Goal: Task Accomplishment & Management: Use online tool/utility

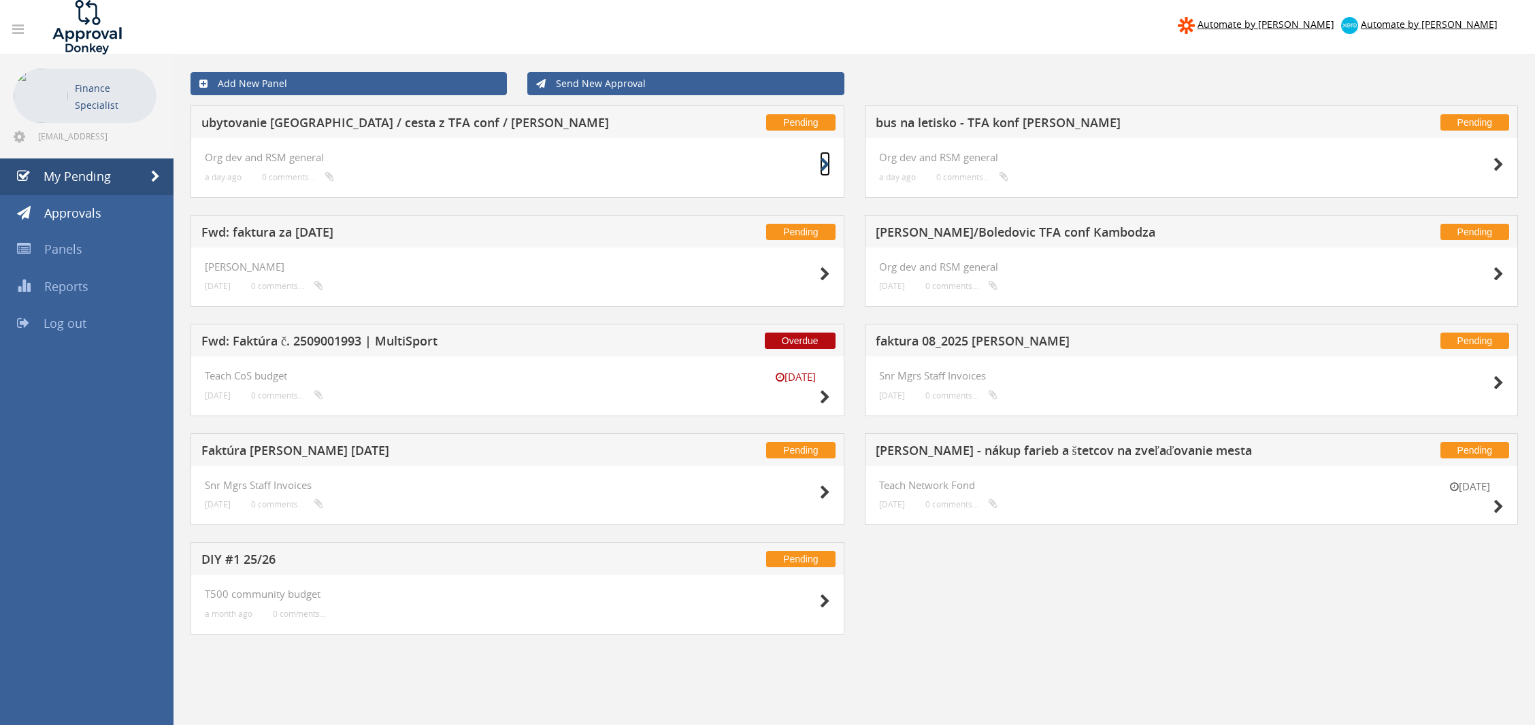
click at [829, 163] on icon at bounding box center [825, 165] width 10 height 14
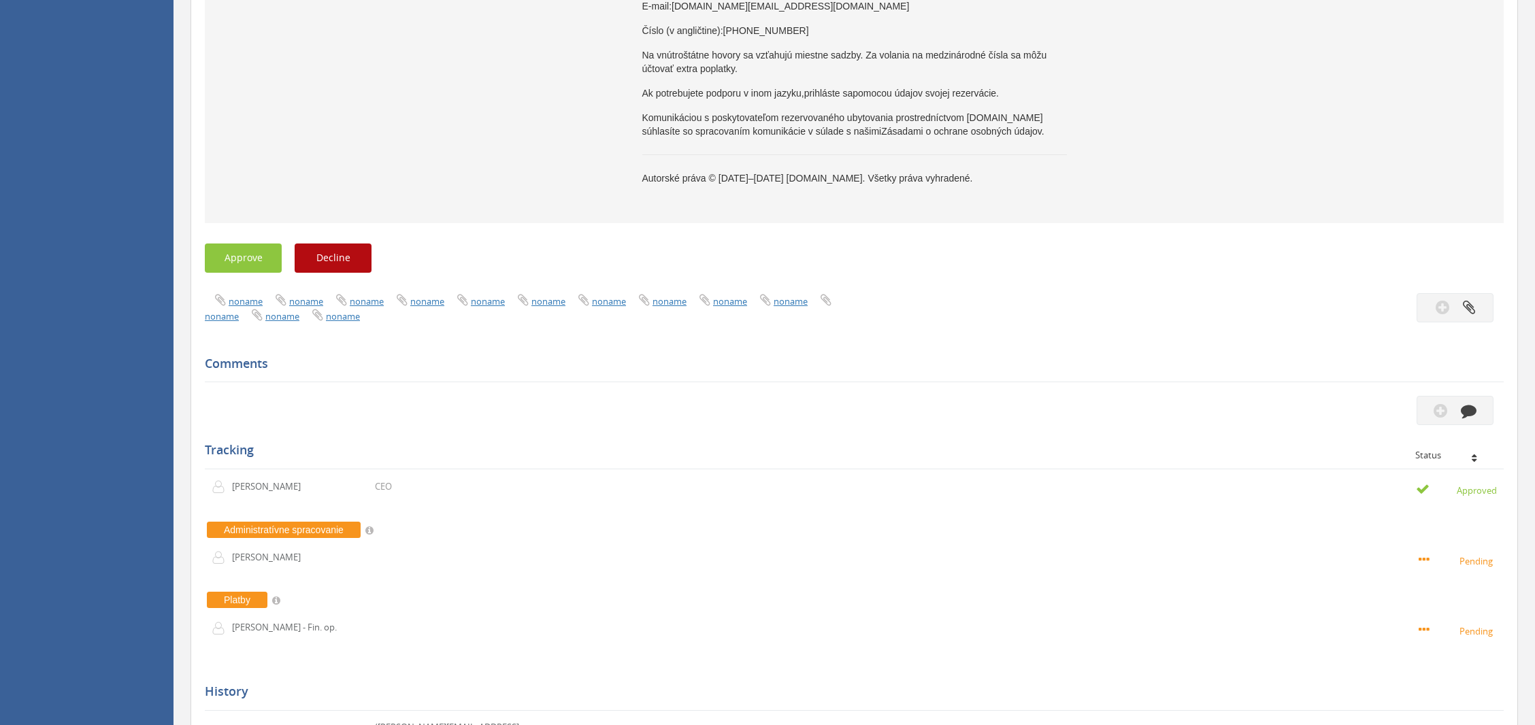
scroll to position [2313, 0]
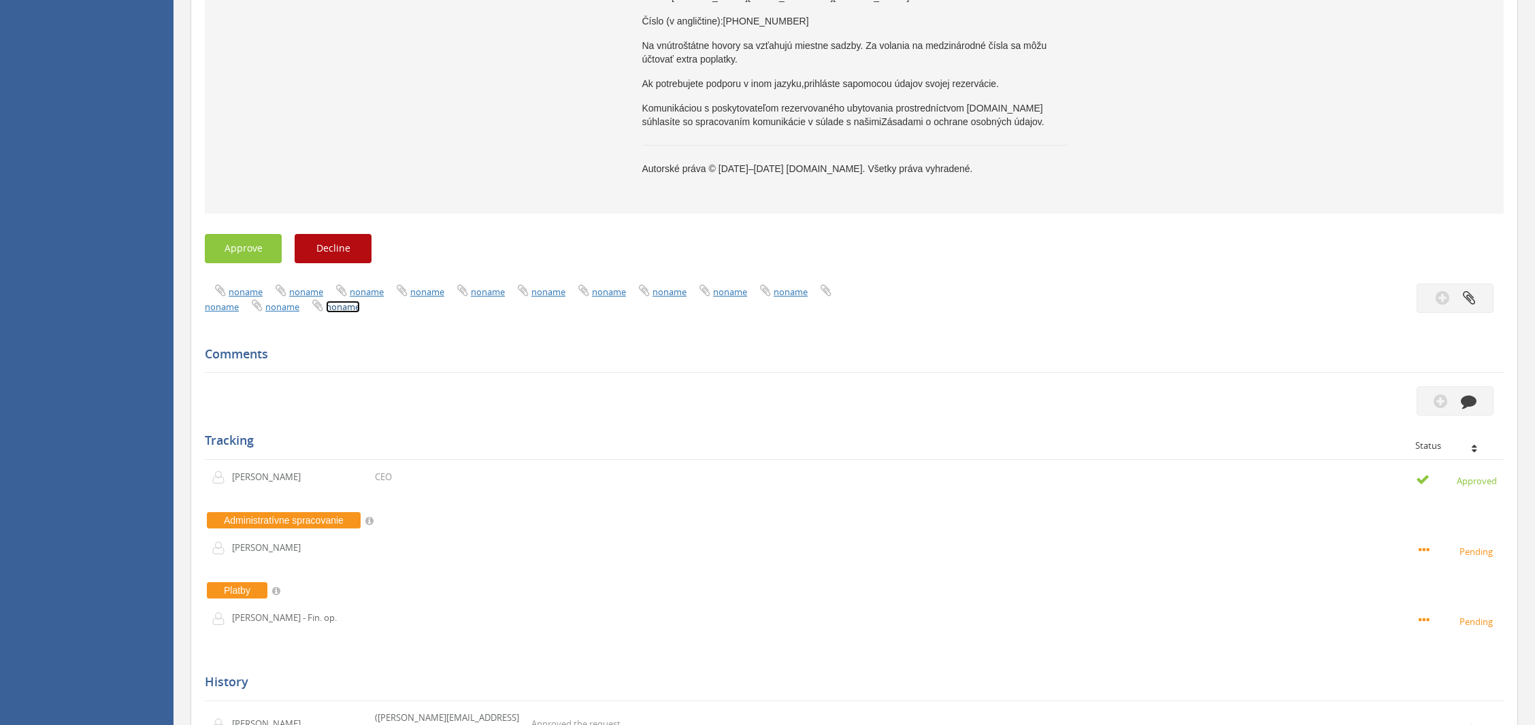
click at [331, 313] on link "noname" at bounding box center [343, 307] width 34 height 12
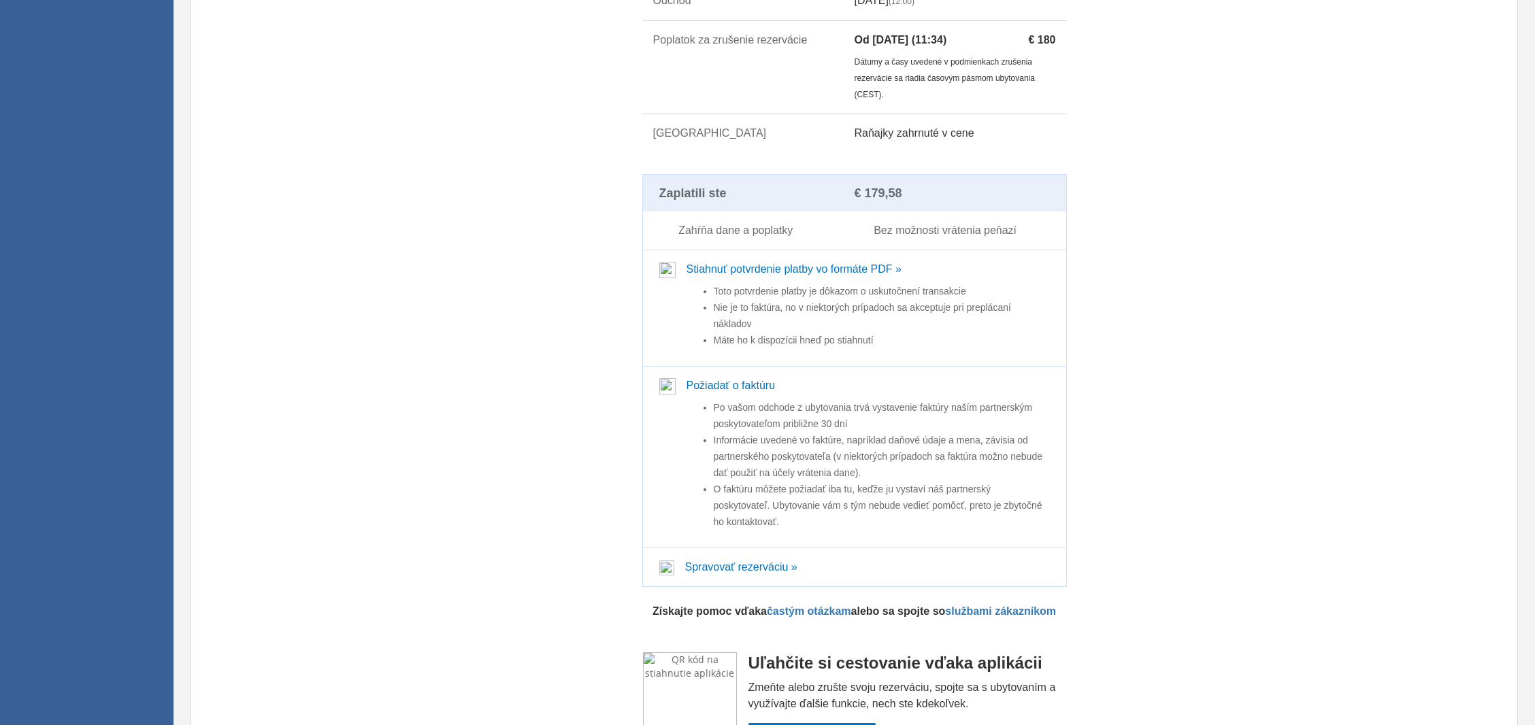
scroll to position [1268, 0]
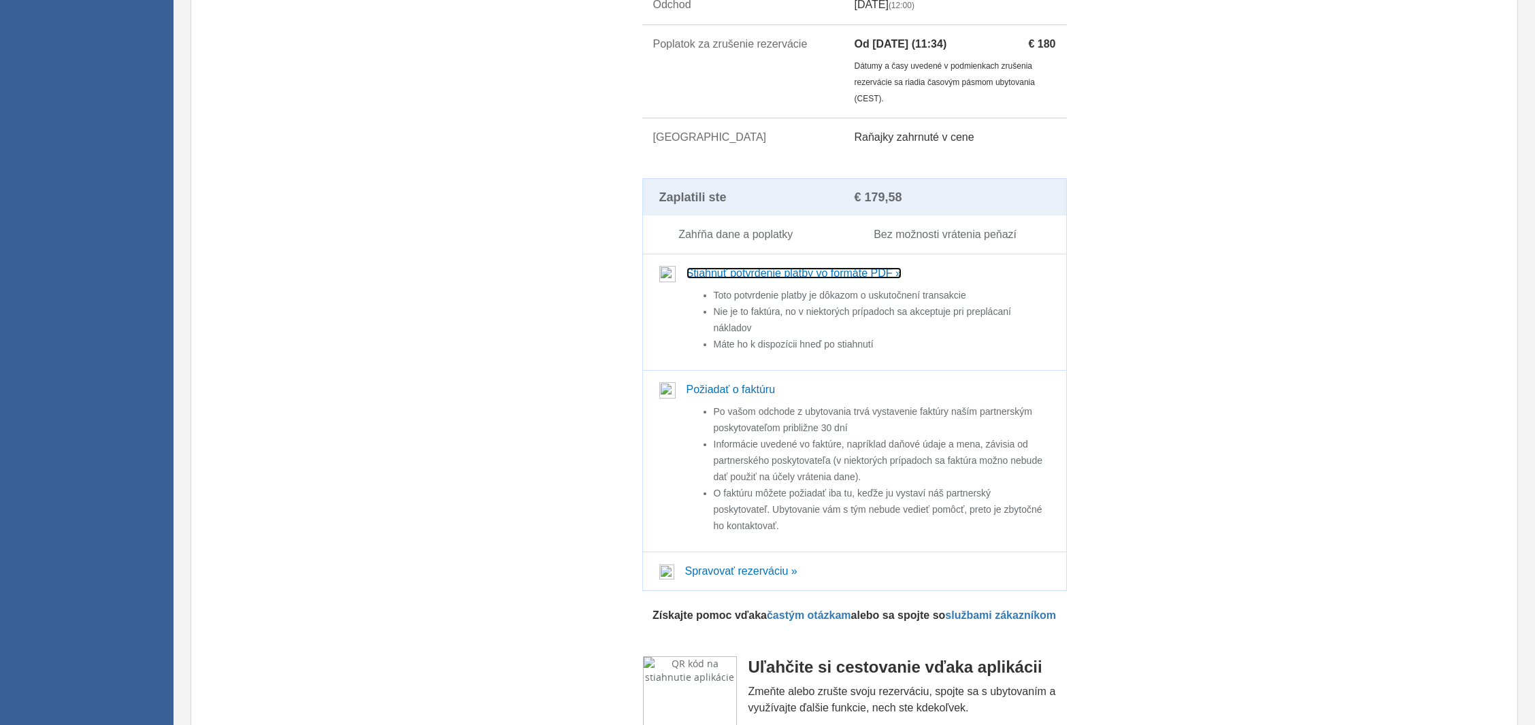
click at [781, 279] on link "Stiahnuť potvrdenie platby vo formáte PDF »" at bounding box center [793, 273] width 215 height 12
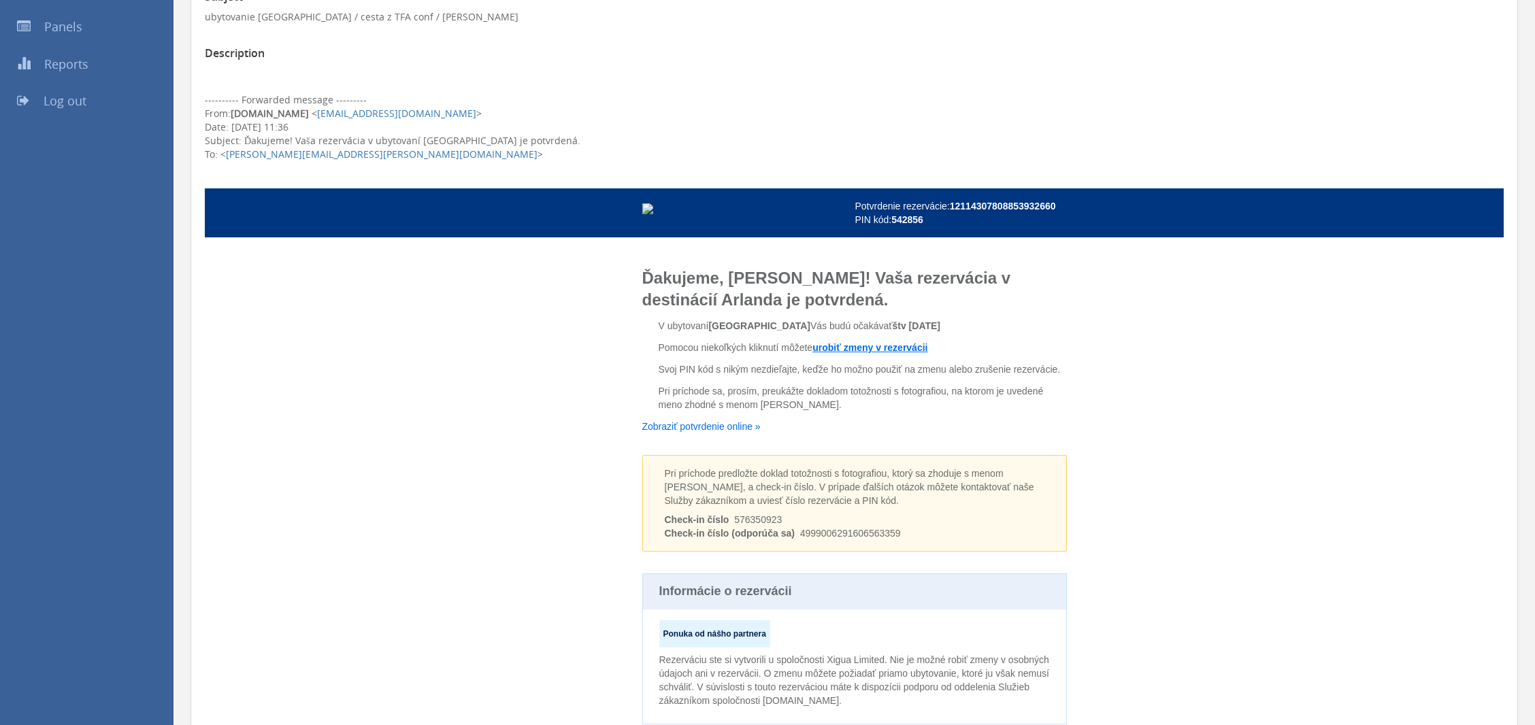
scroll to position [0, 0]
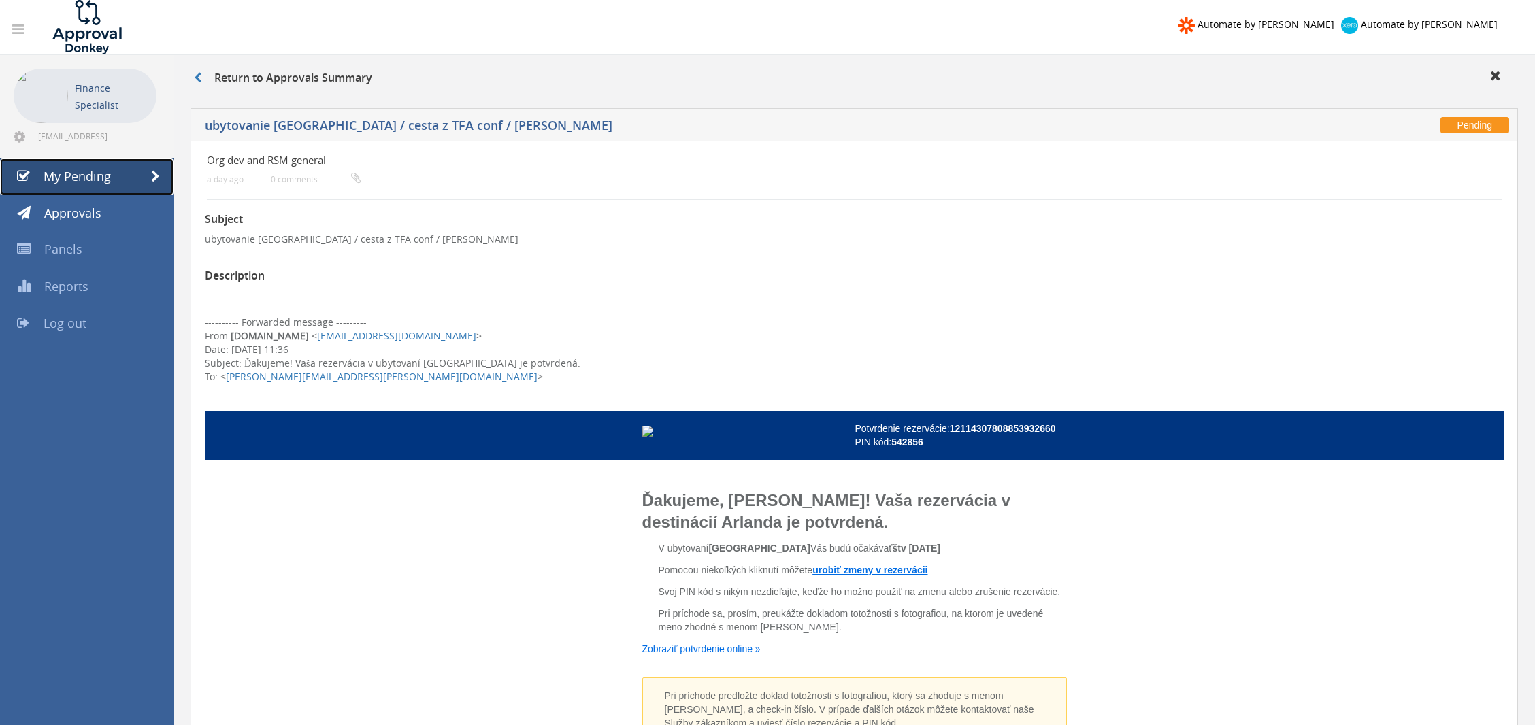
click at [158, 171] on span at bounding box center [155, 177] width 9 height 12
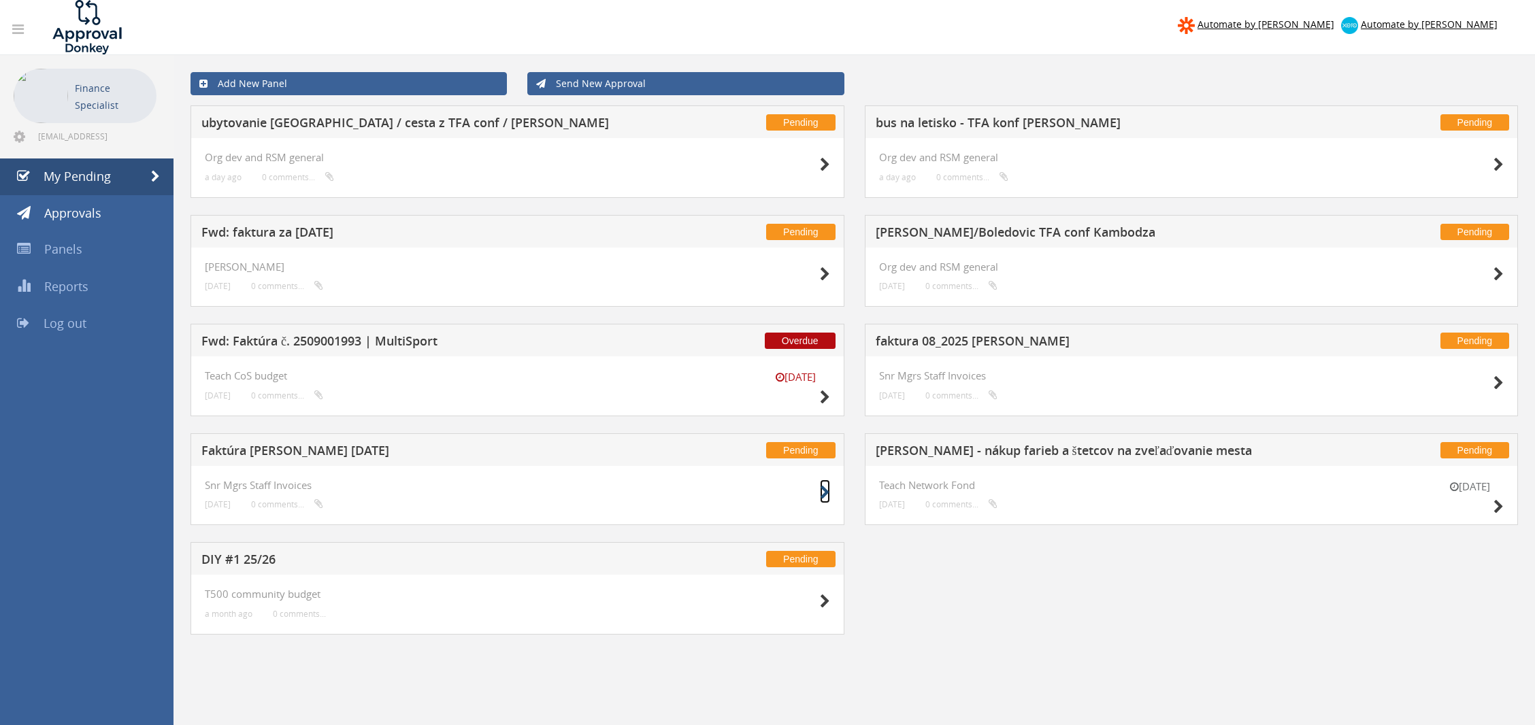
click at [821, 491] on icon at bounding box center [825, 493] width 10 height 14
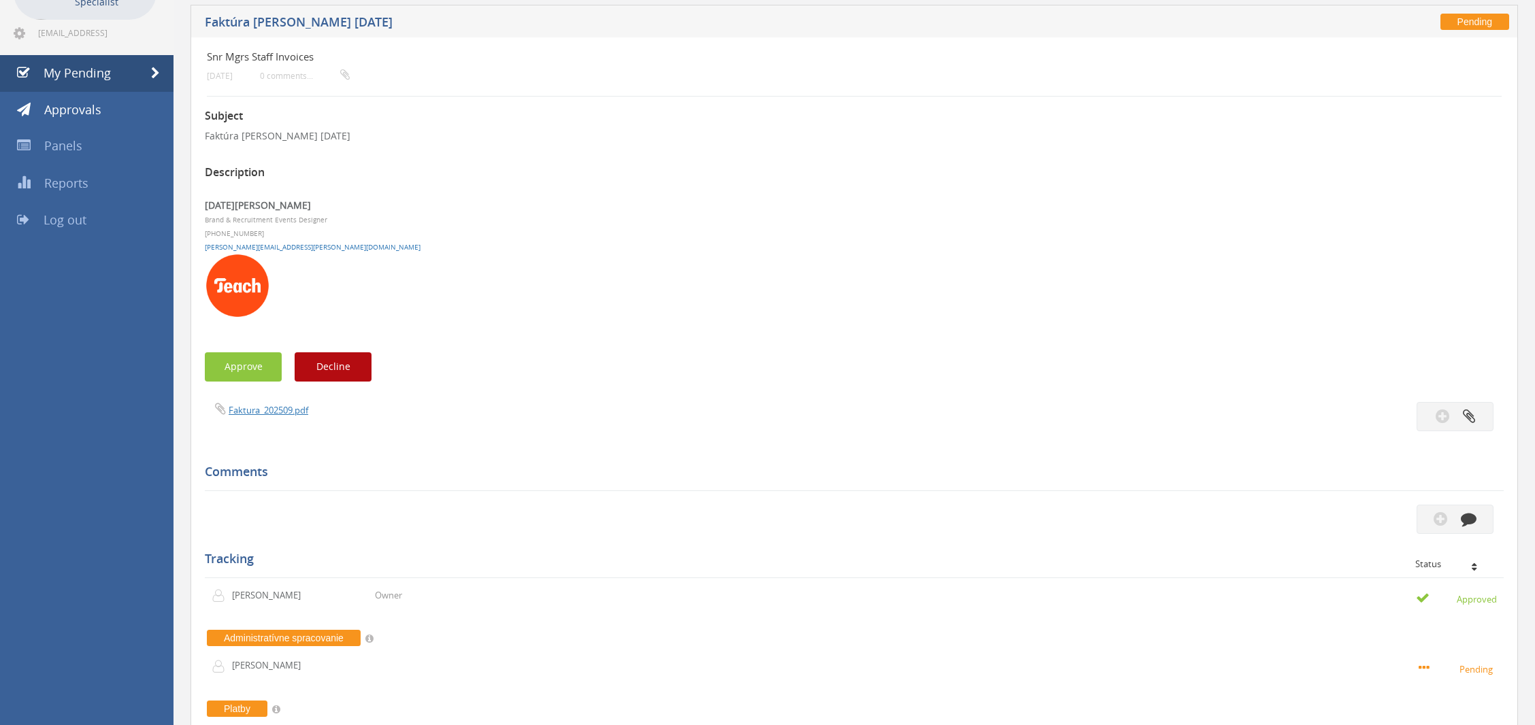
scroll to position [114, 0]
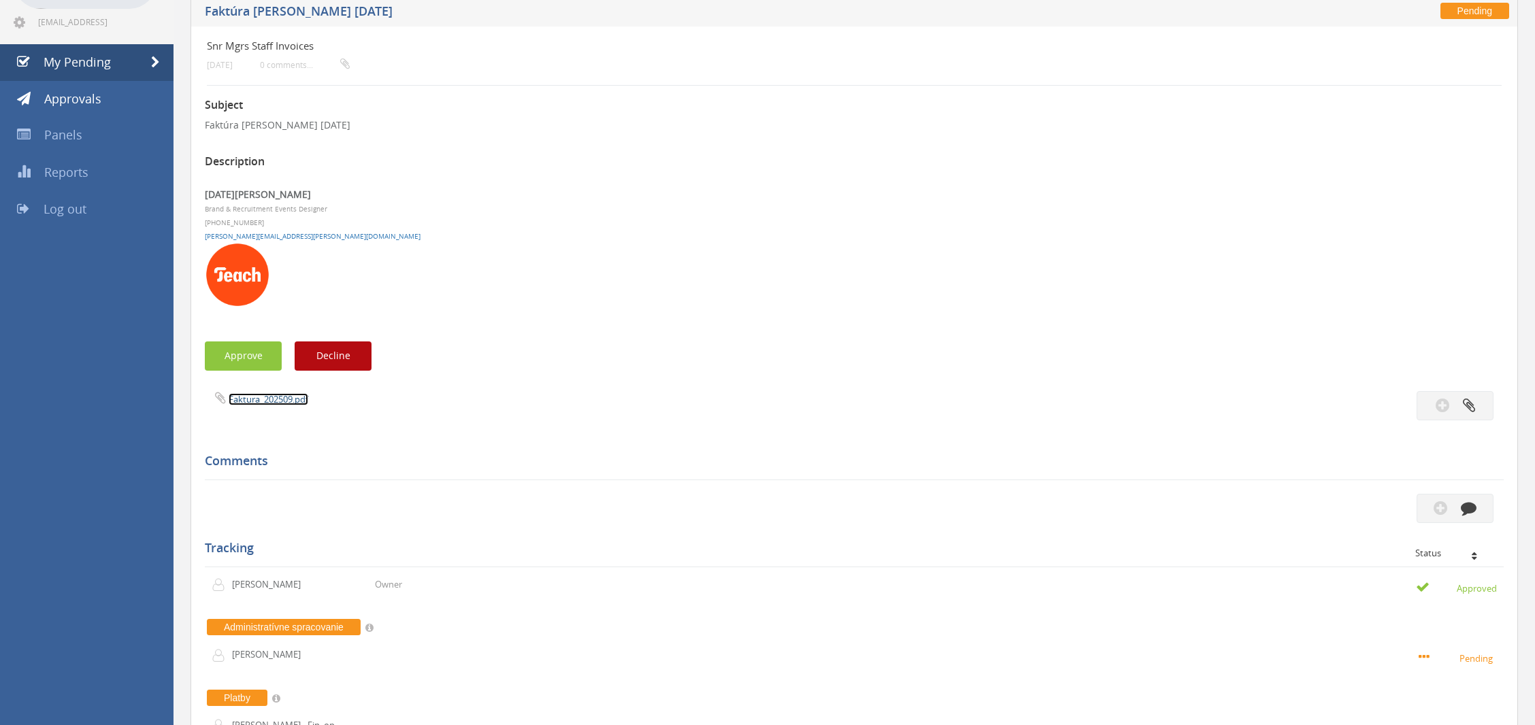
click at [265, 401] on link "Faktura_202509.pdf" at bounding box center [269, 399] width 80 height 12
click at [245, 347] on button "Approve" at bounding box center [243, 355] width 77 height 29
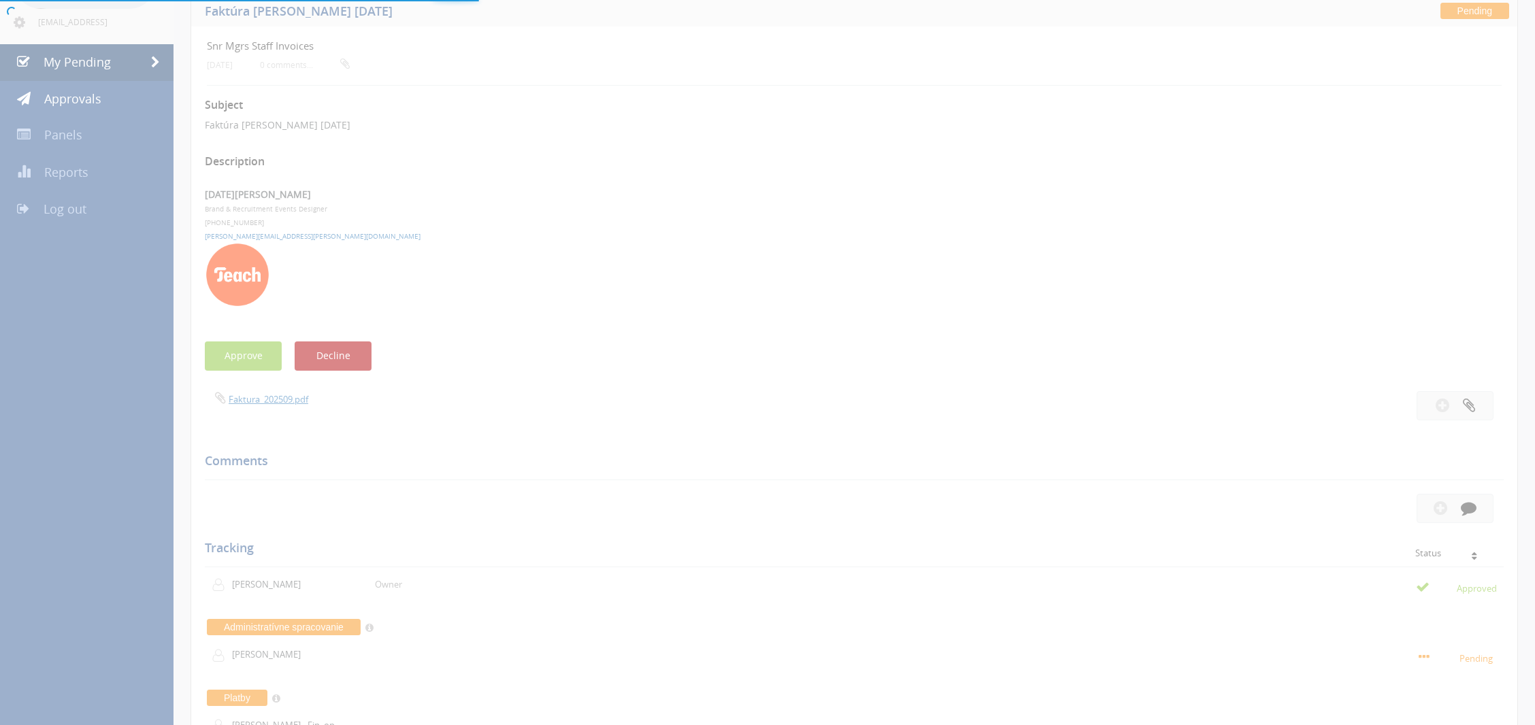
scroll to position [54, 0]
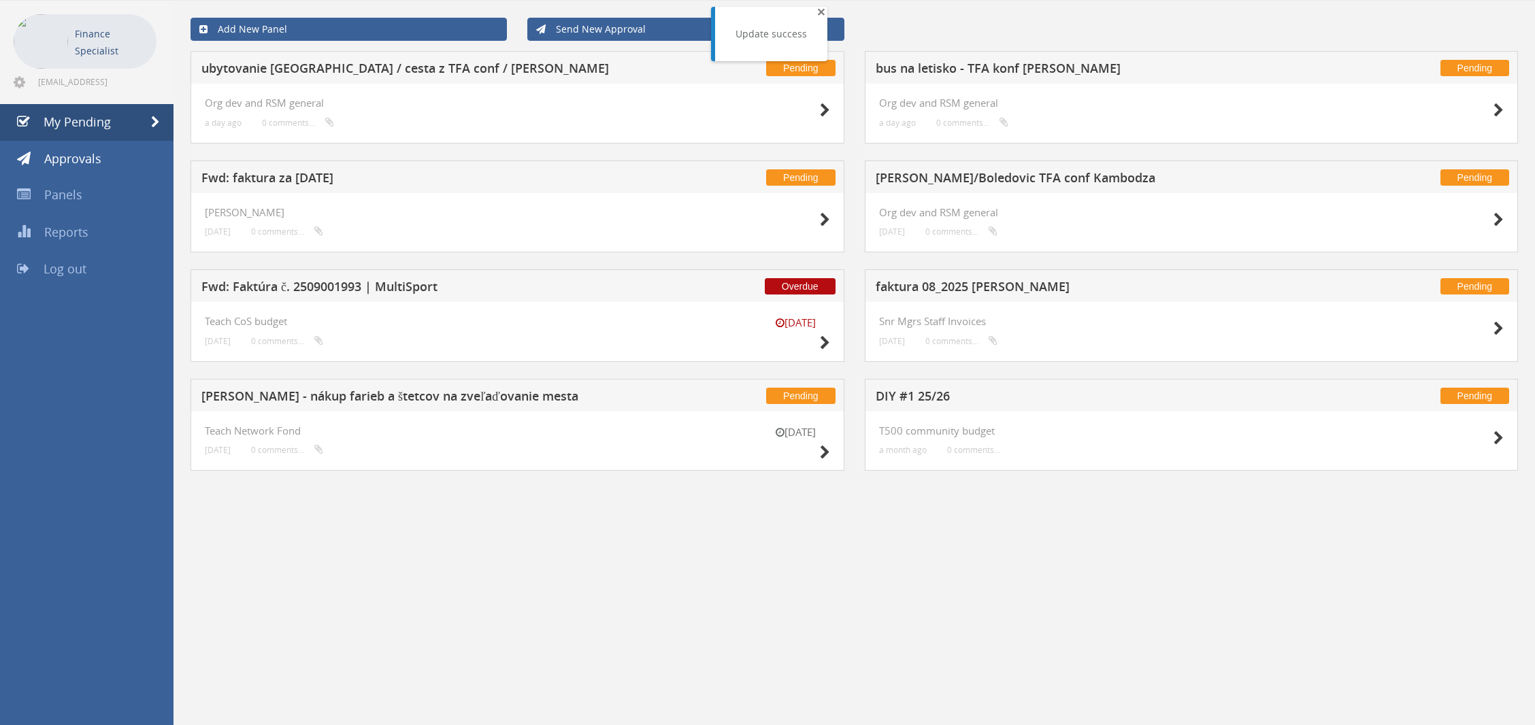
click at [819, 11] on span "×" at bounding box center [821, 11] width 8 height 19
click at [1421, 542] on div "Add New Panel Send New Approval Pending ubytovanie [GEOGRAPHIC_DATA] / cesta z …" at bounding box center [853, 363] width 1361 height 725
click at [1493, 326] on icon at bounding box center [1498, 329] width 10 height 14
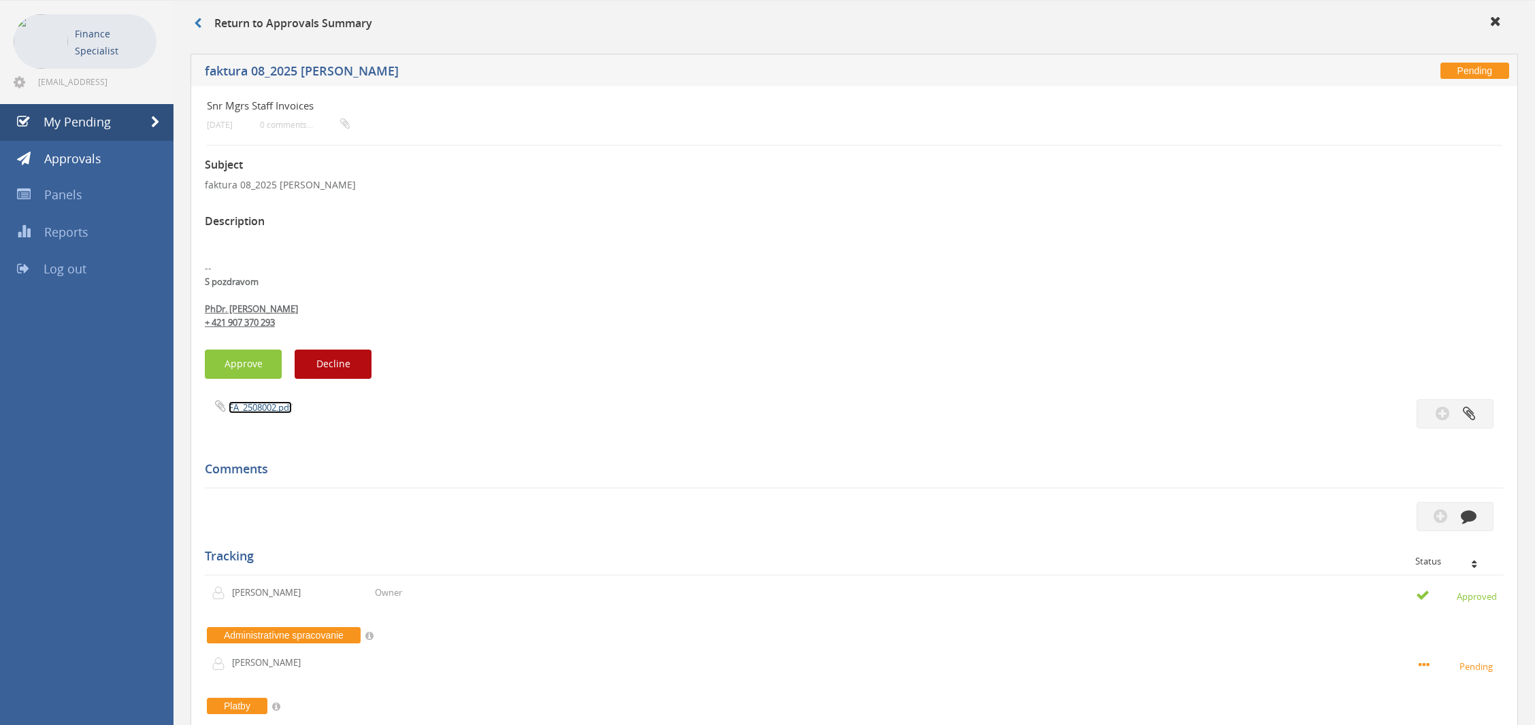
click at [239, 411] on link "FA_2508002.pdf" at bounding box center [260, 407] width 63 height 12
click at [60, 163] on span "Approvals" at bounding box center [72, 158] width 57 height 16
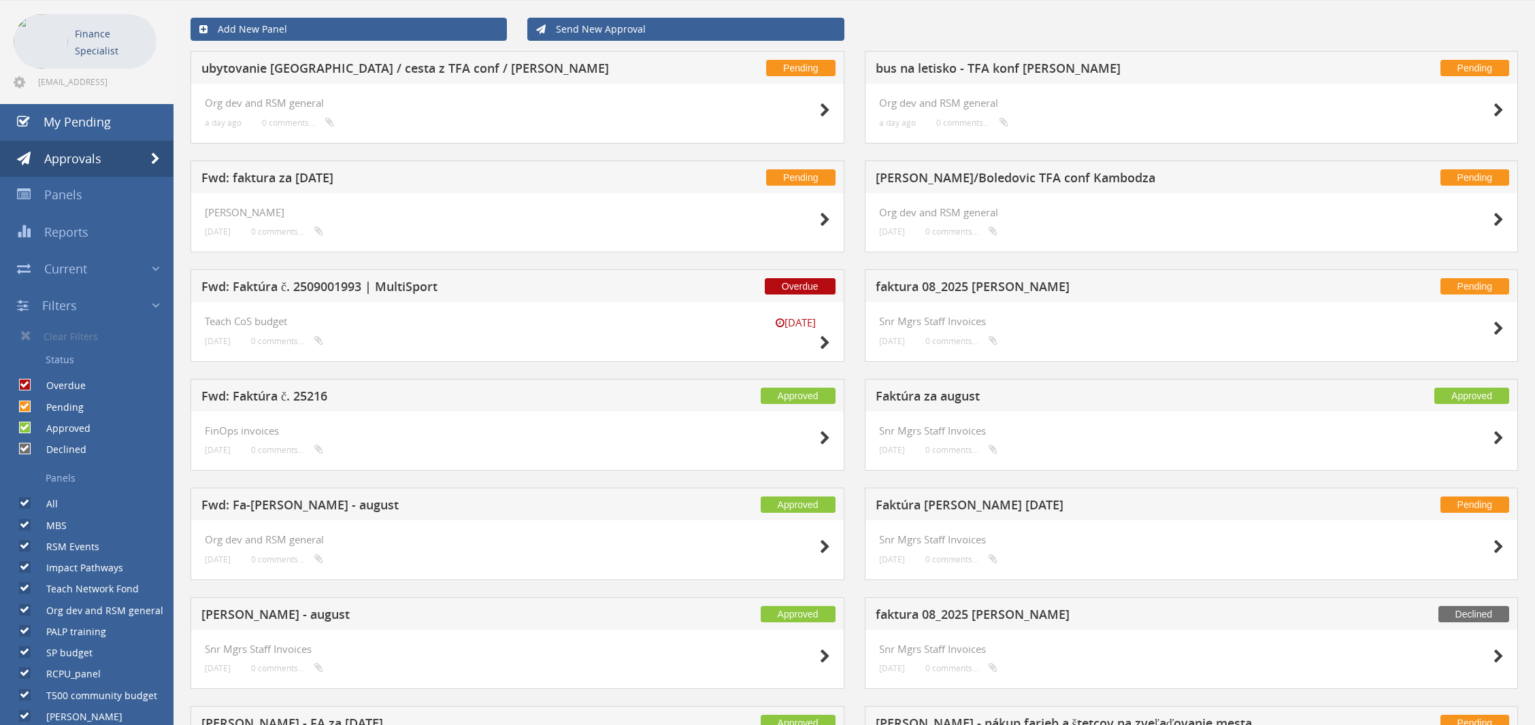
click at [39, 420] on div "Approved" at bounding box center [45, 424] width 90 height 21
click at [33, 407] on label "Pending" at bounding box center [58, 408] width 51 height 14
click at [28, 407] on input "Pending" at bounding box center [23, 406] width 9 height 9
checkbox input "false"
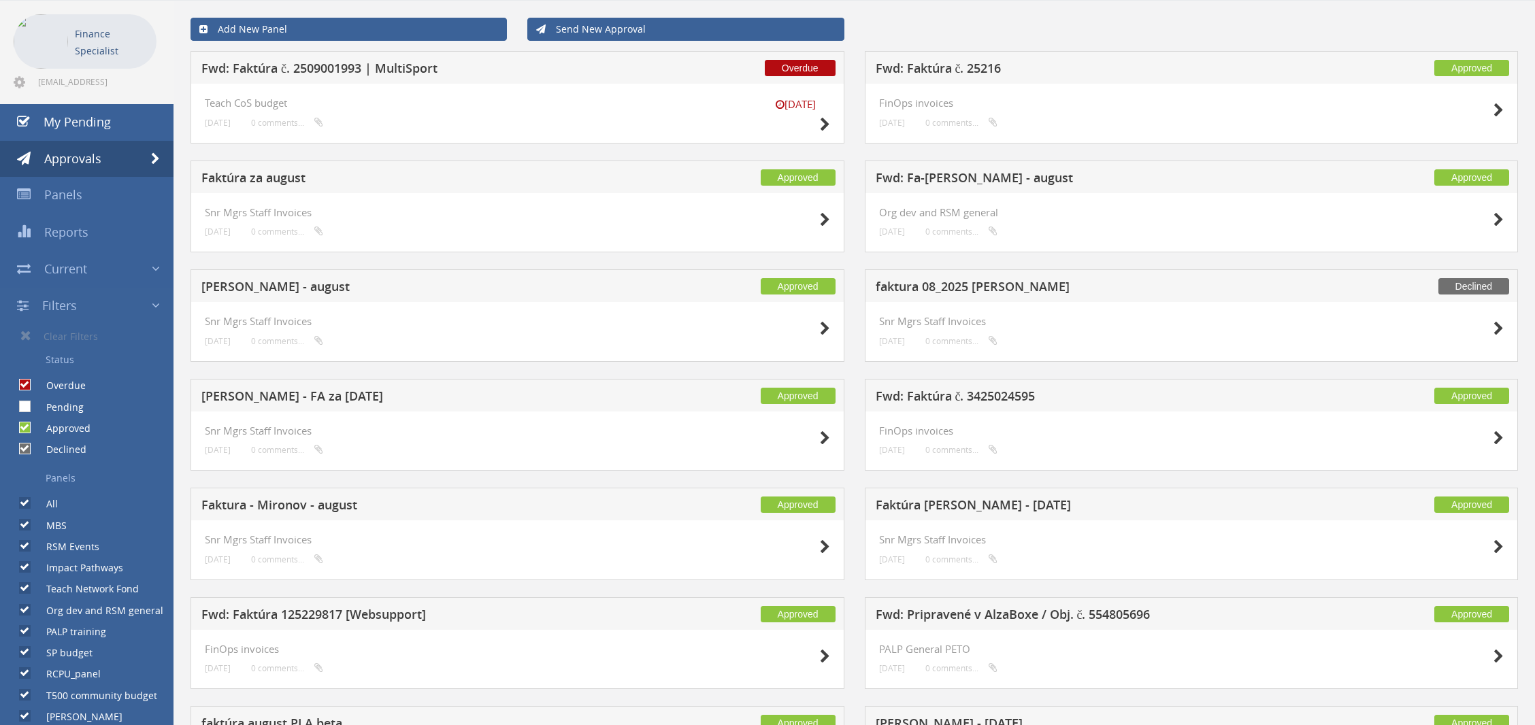
click at [26, 427] on input "Approved" at bounding box center [23, 428] width 9 height 9
checkbox input "false"
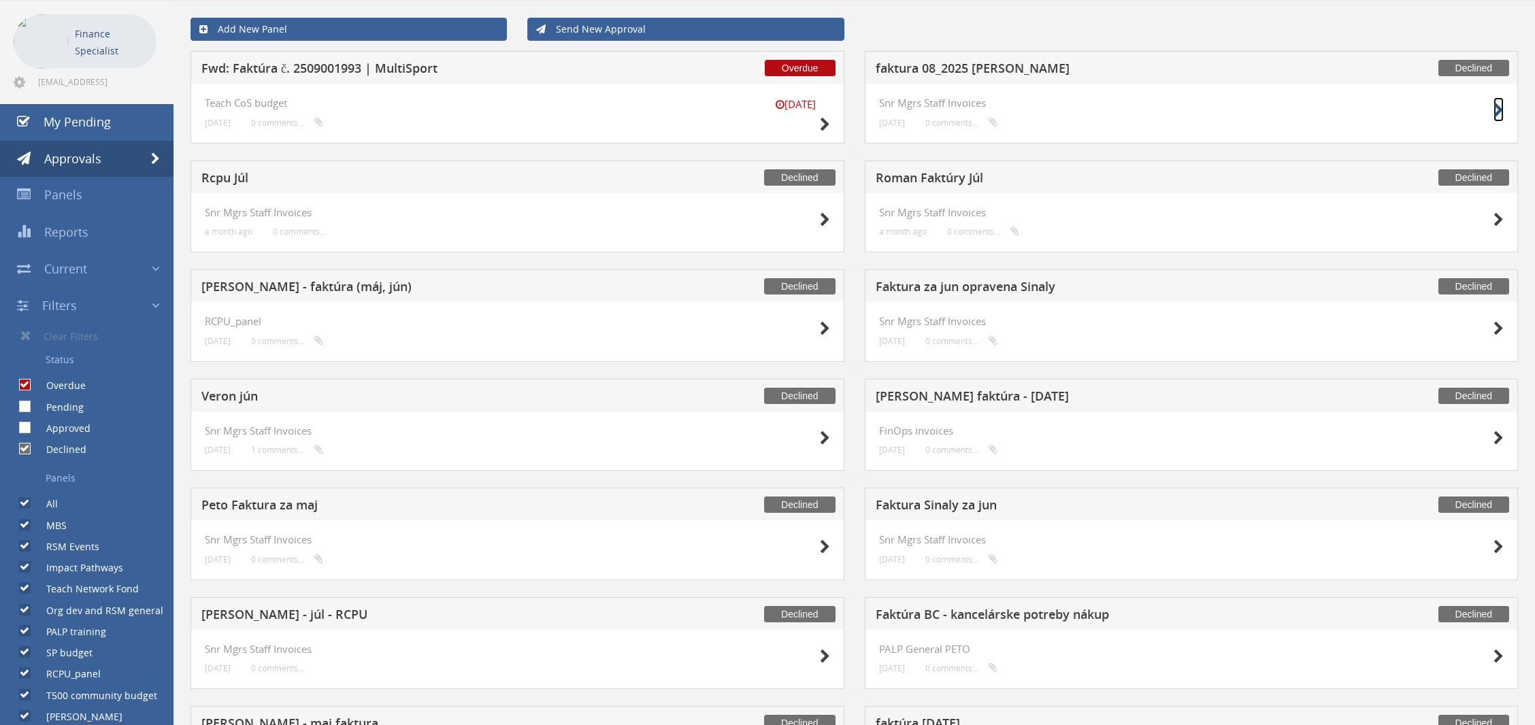
click at [1502, 109] on icon at bounding box center [1498, 110] width 10 height 14
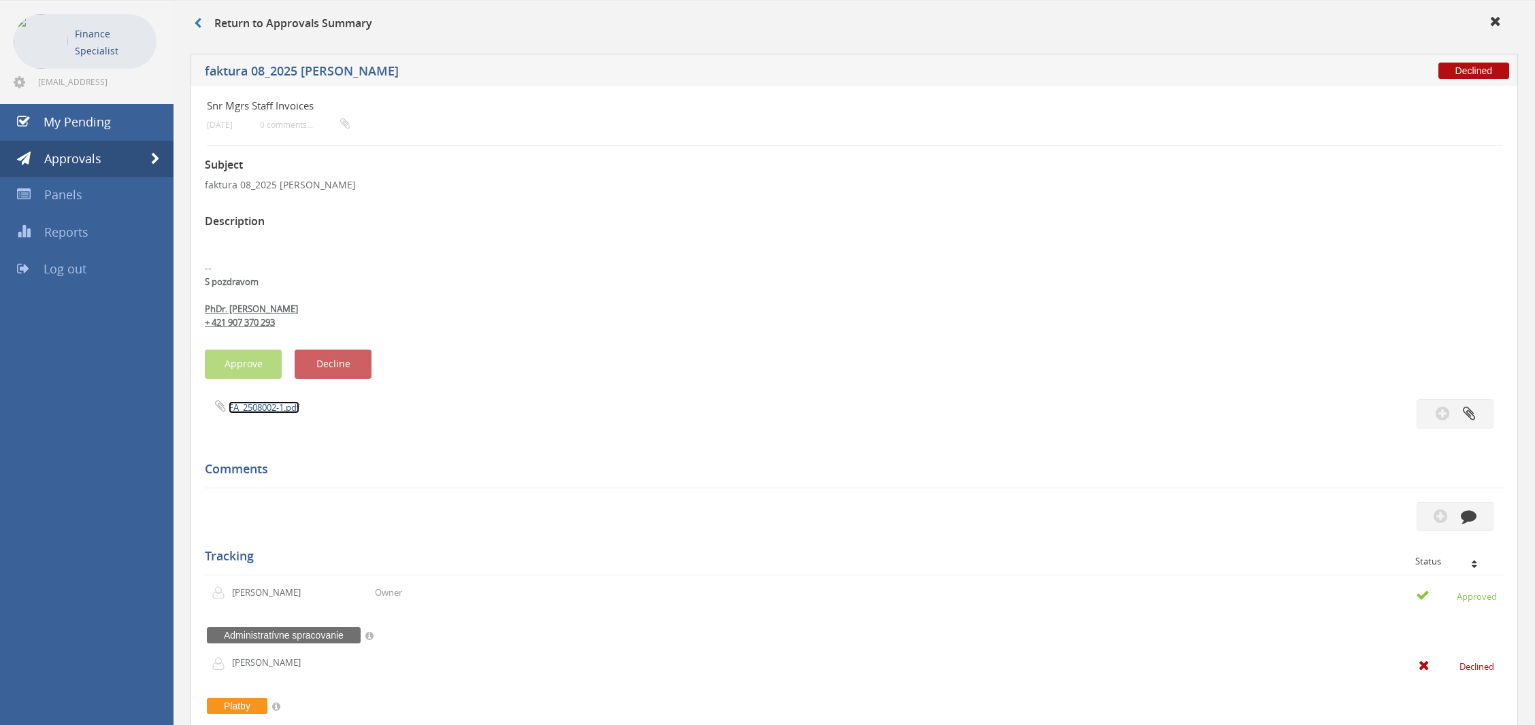
click at [267, 412] on link "FA_2508002-1.pdf" at bounding box center [264, 407] width 71 height 12
click at [113, 162] on link "Approvals" at bounding box center [86, 159] width 173 height 37
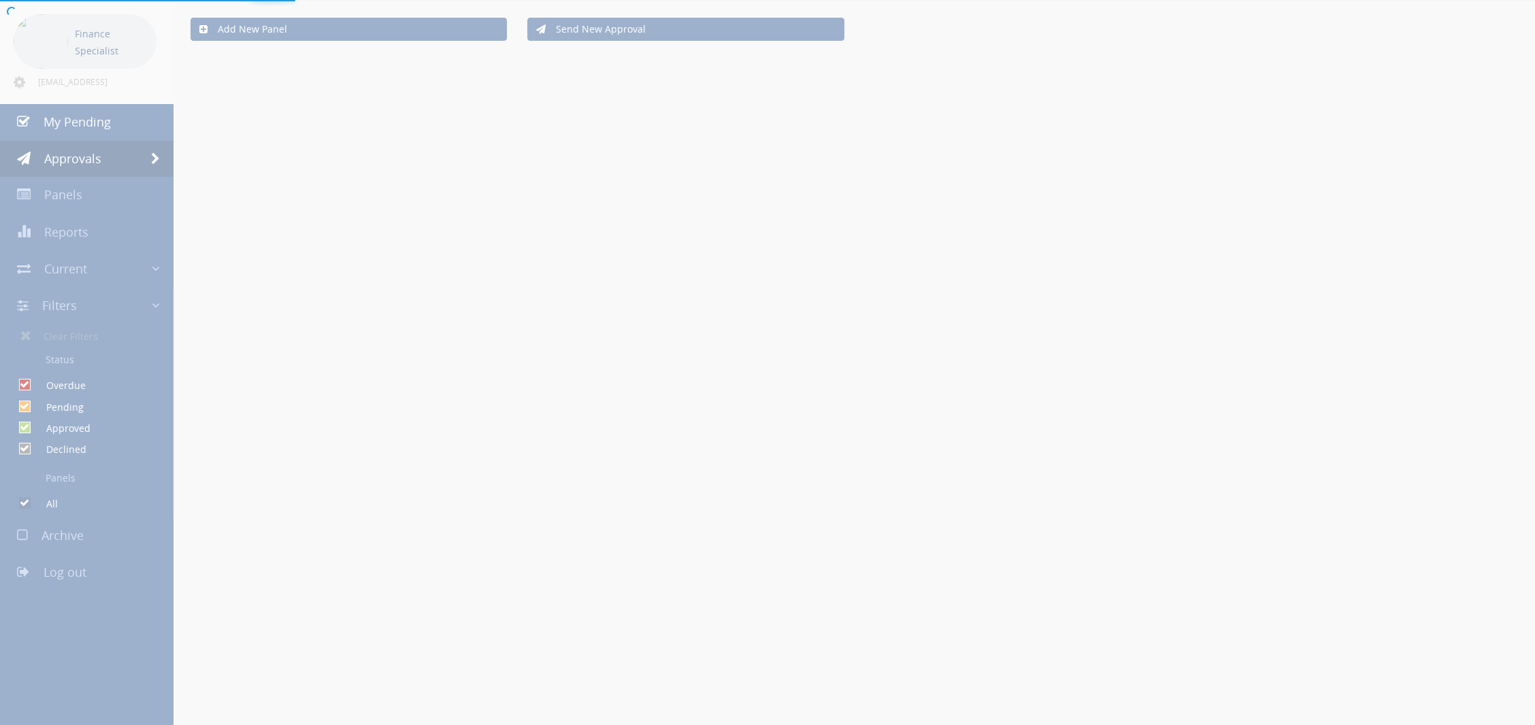
checkbox input "false"
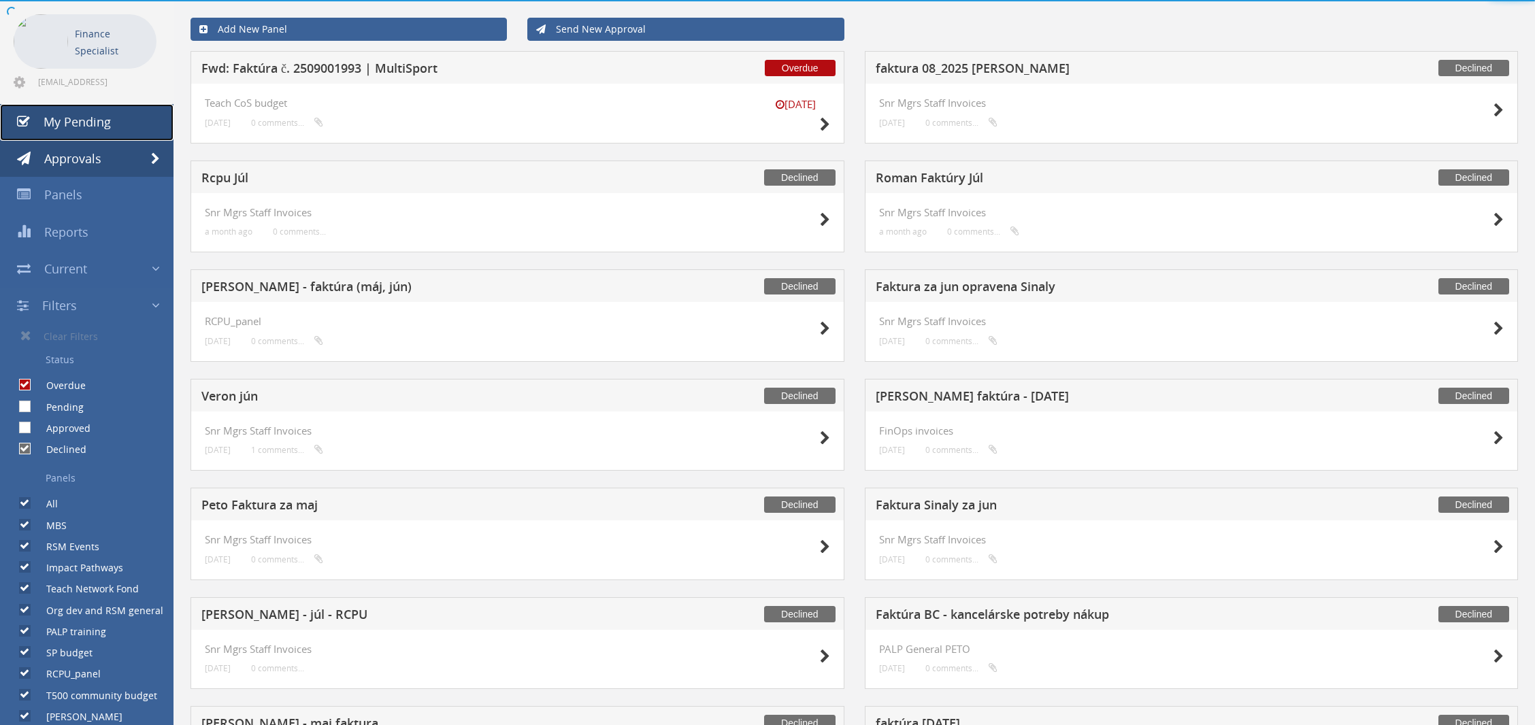
click at [101, 122] on span "My Pending" at bounding box center [77, 122] width 67 height 16
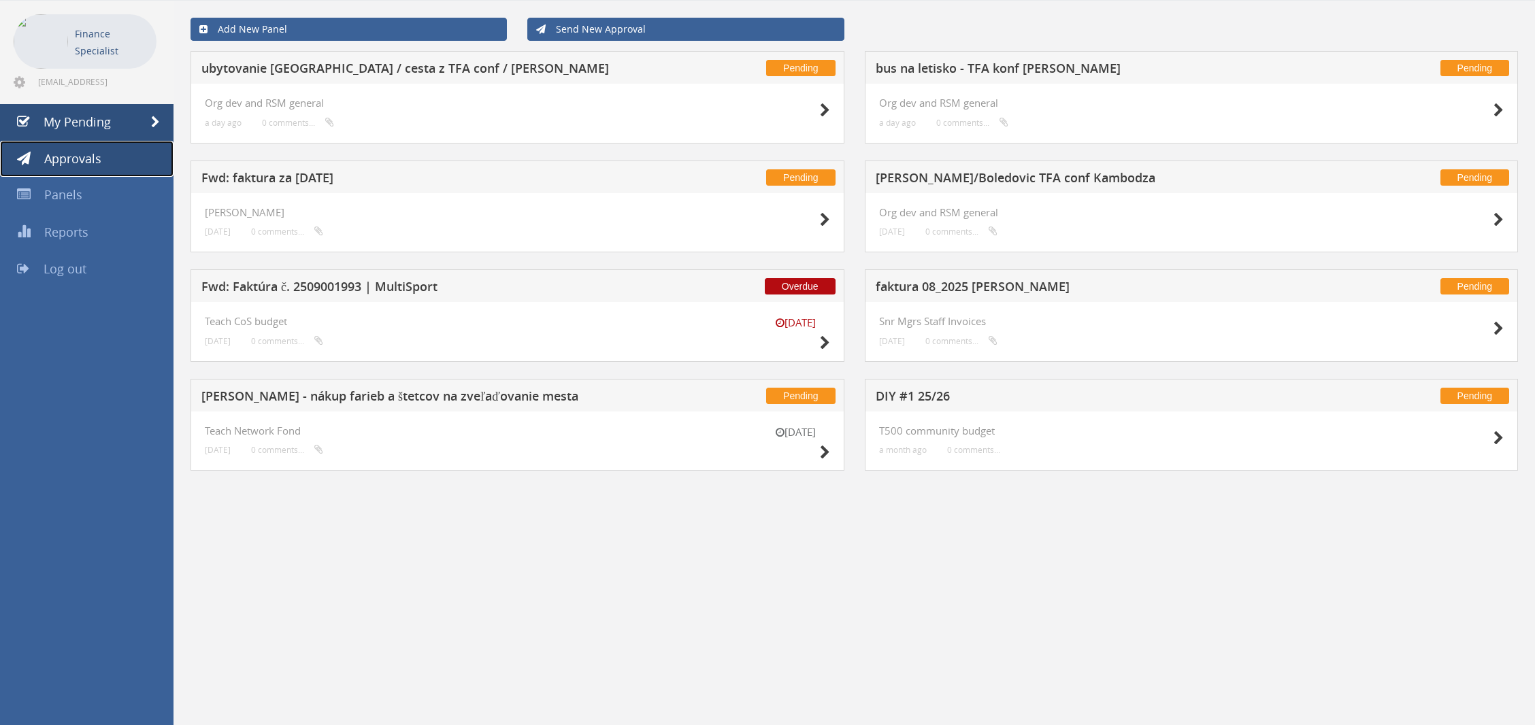
click at [93, 163] on span "Approvals" at bounding box center [72, 158] width 57 height 16
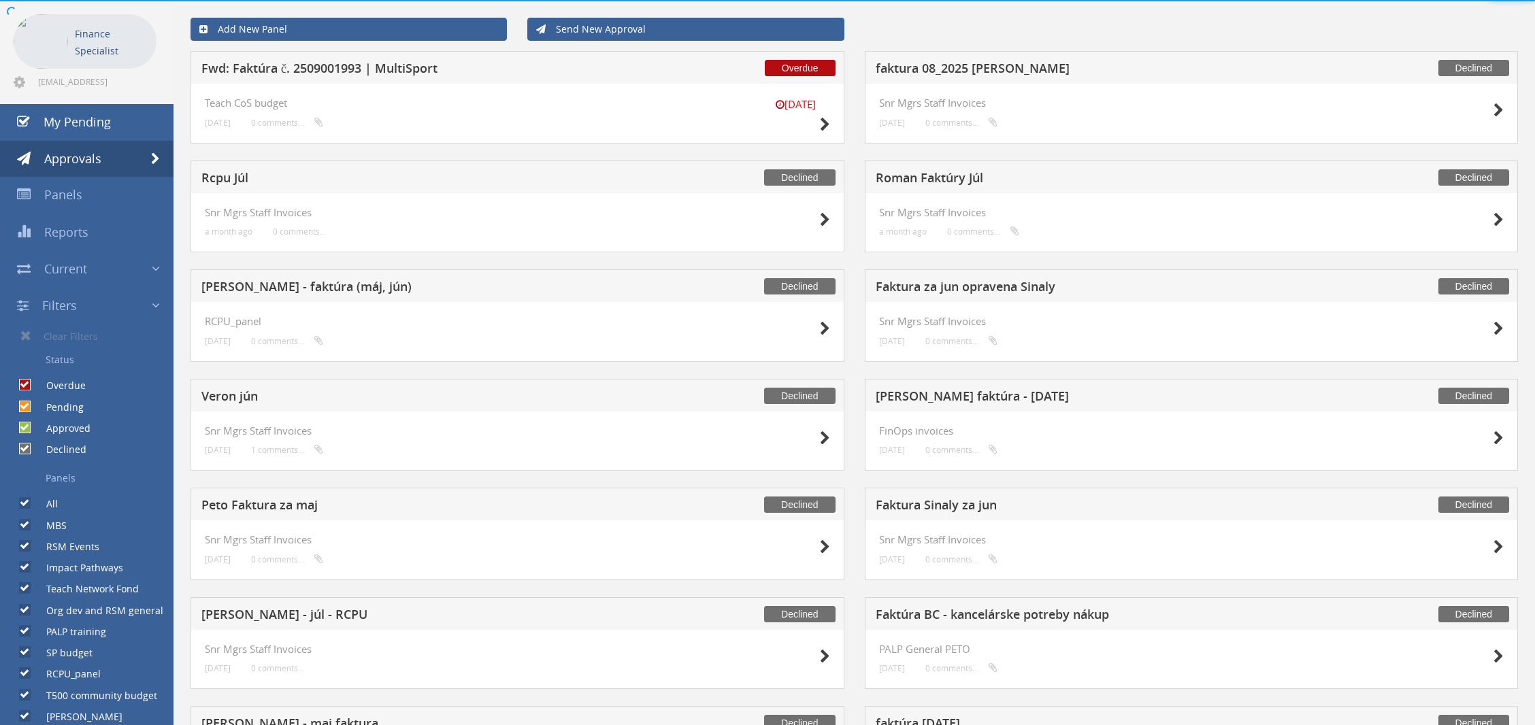
checkbox input "false"
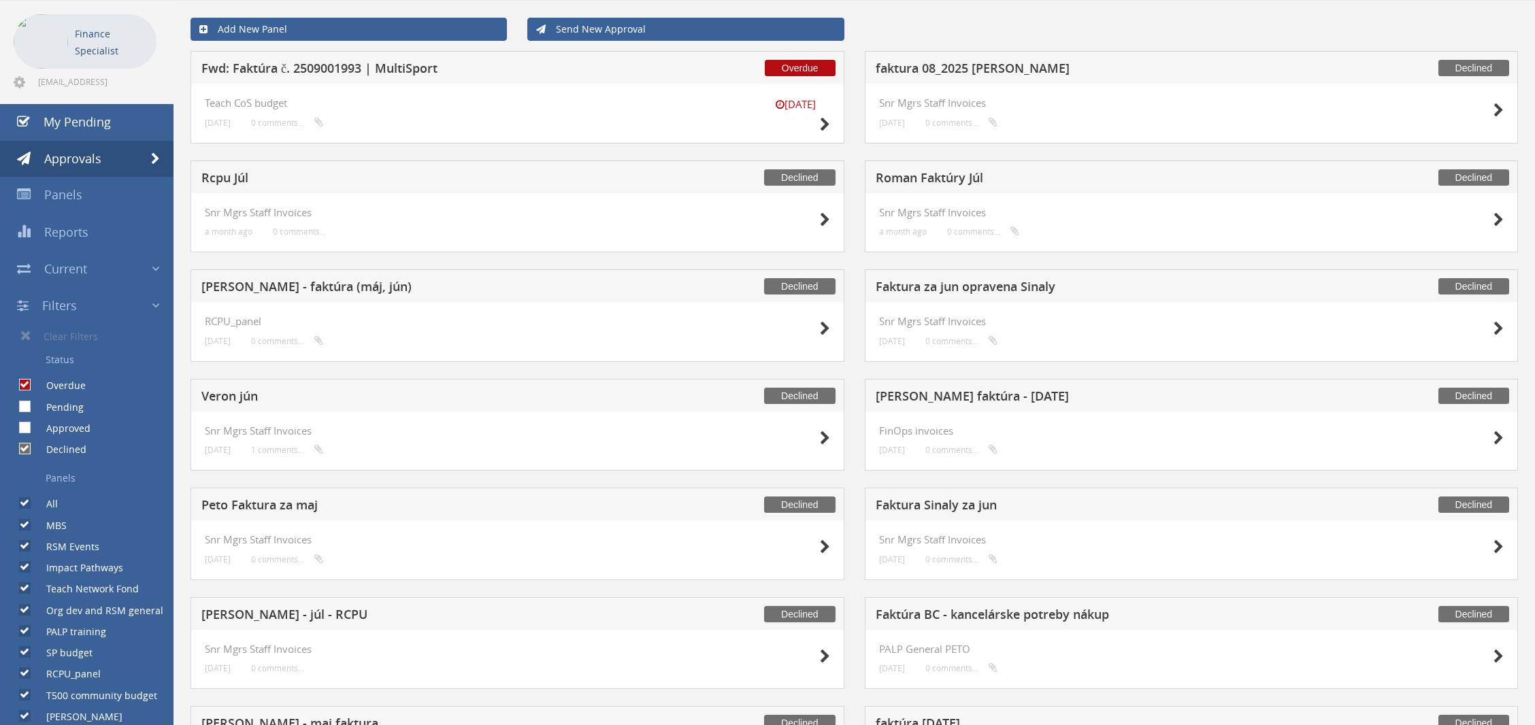
click at [33, 401] on label "Pending" at bounding box center [58, 408] width 51 height 14
click at [27, 402] on input "Pending" at bounding box center [23, 406] width 9 height 9
checkbox input "true"
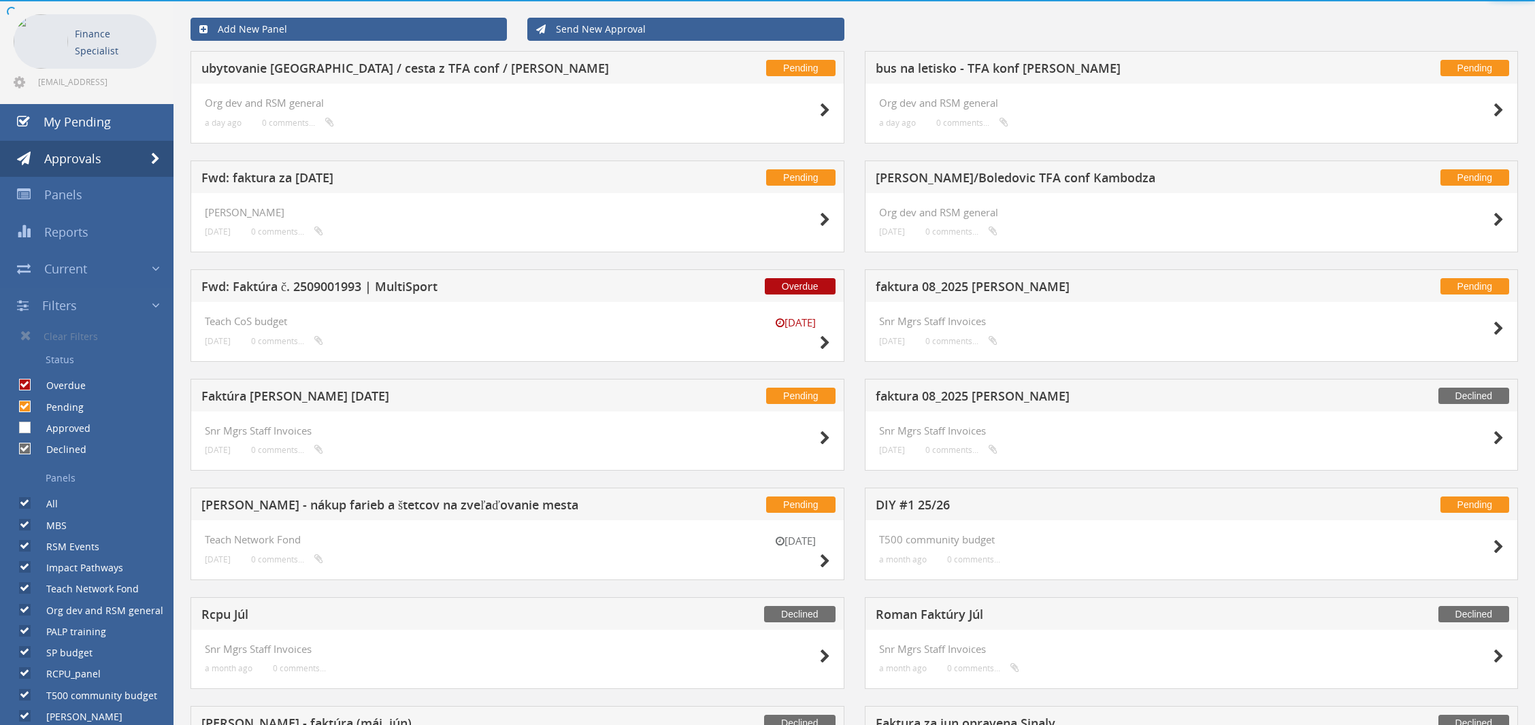
click at [24, 427] on input "Approved" at bounding box center [23, 428] width 9 height 9
checkbox input "true"
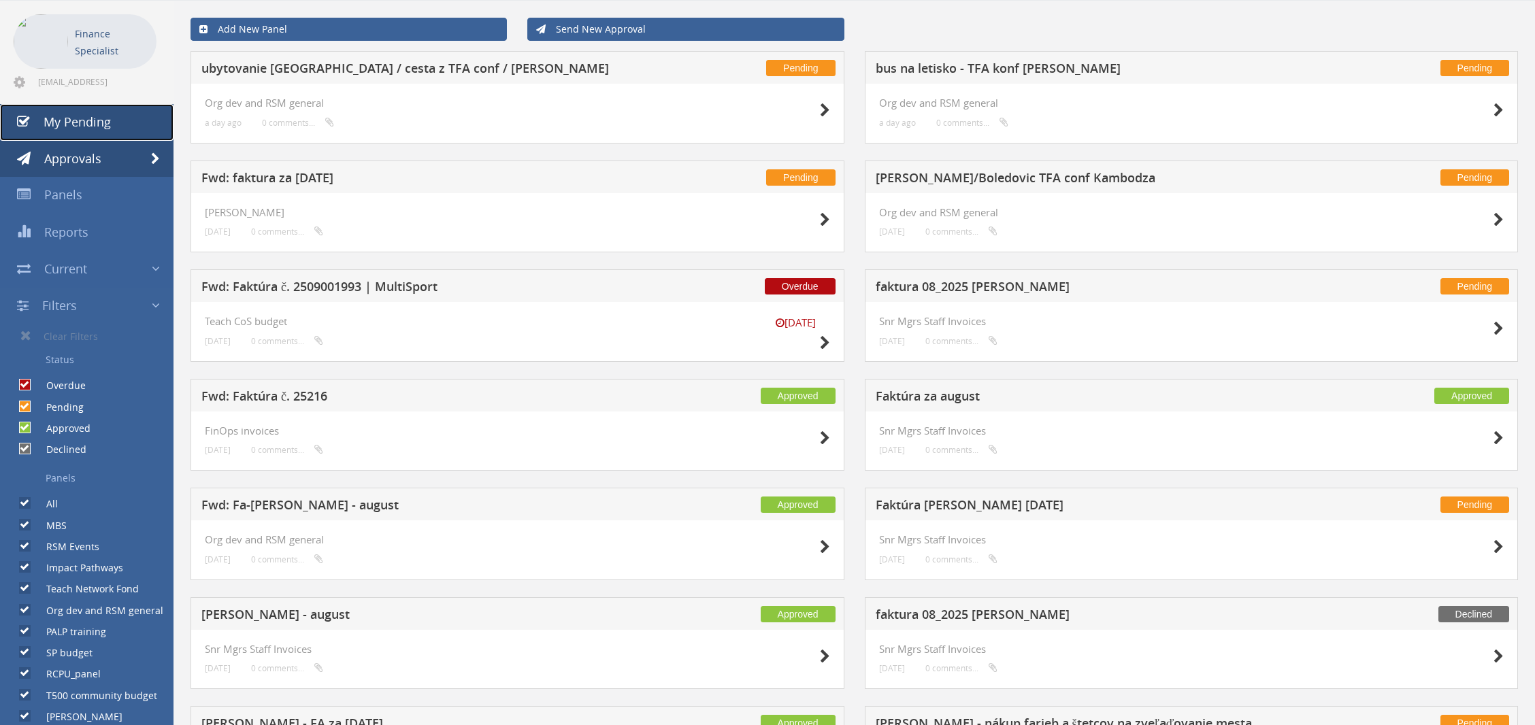
click at [98, 129] on link "My Pending" at bounding box center [86, 122] width 173 height 37
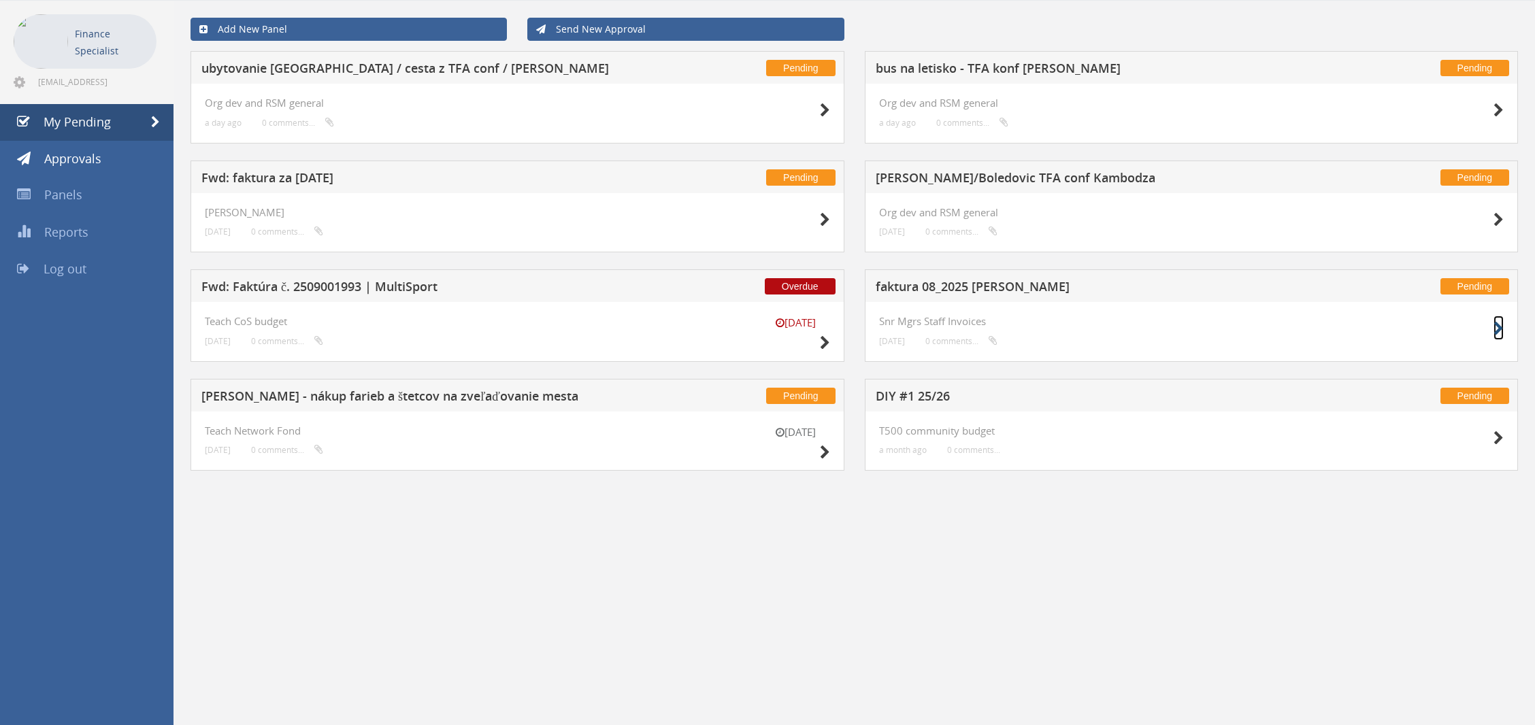
click at [1493, 329] on icon at bounding box center [1498, 329] width 10 height 14
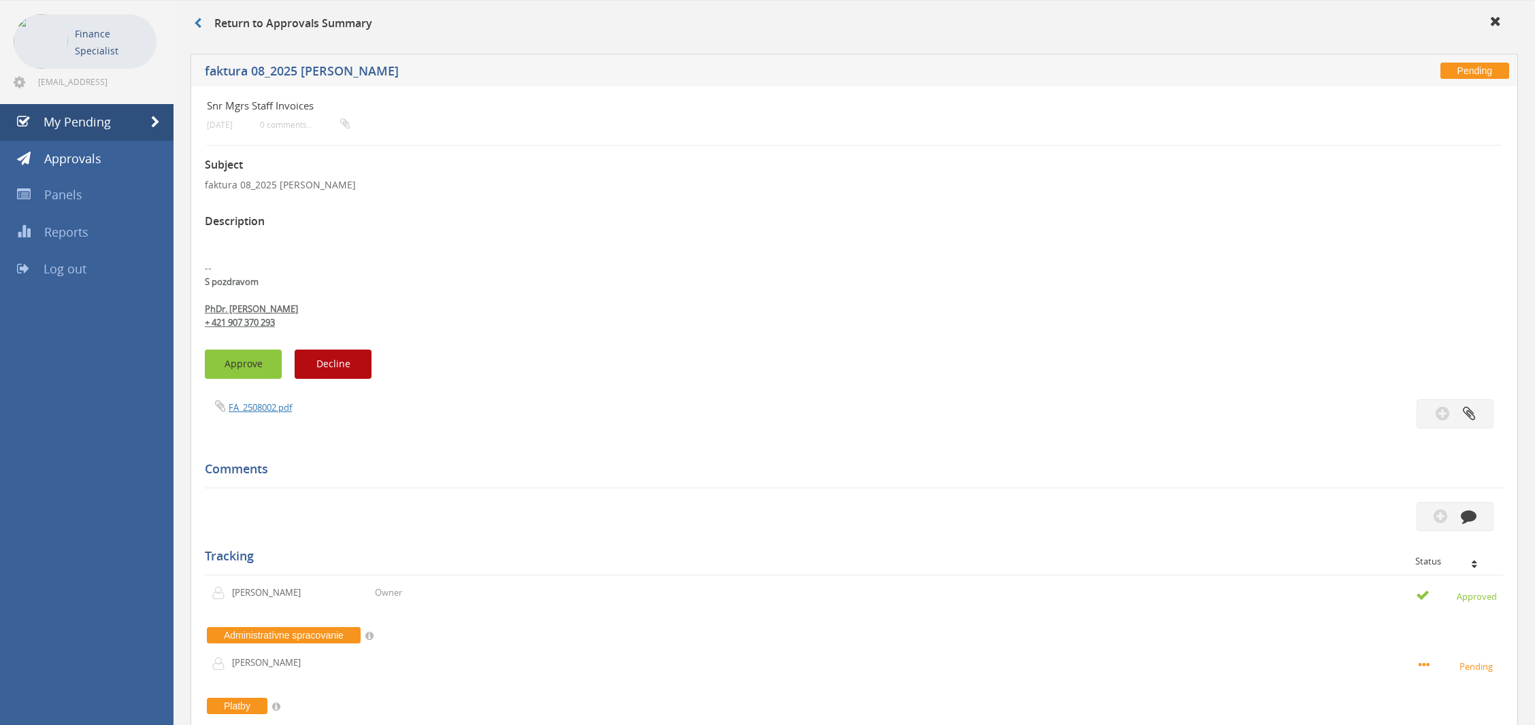
click at [237, 370] on button "Approve" at bounding box center [243, 364] width 77 height 29
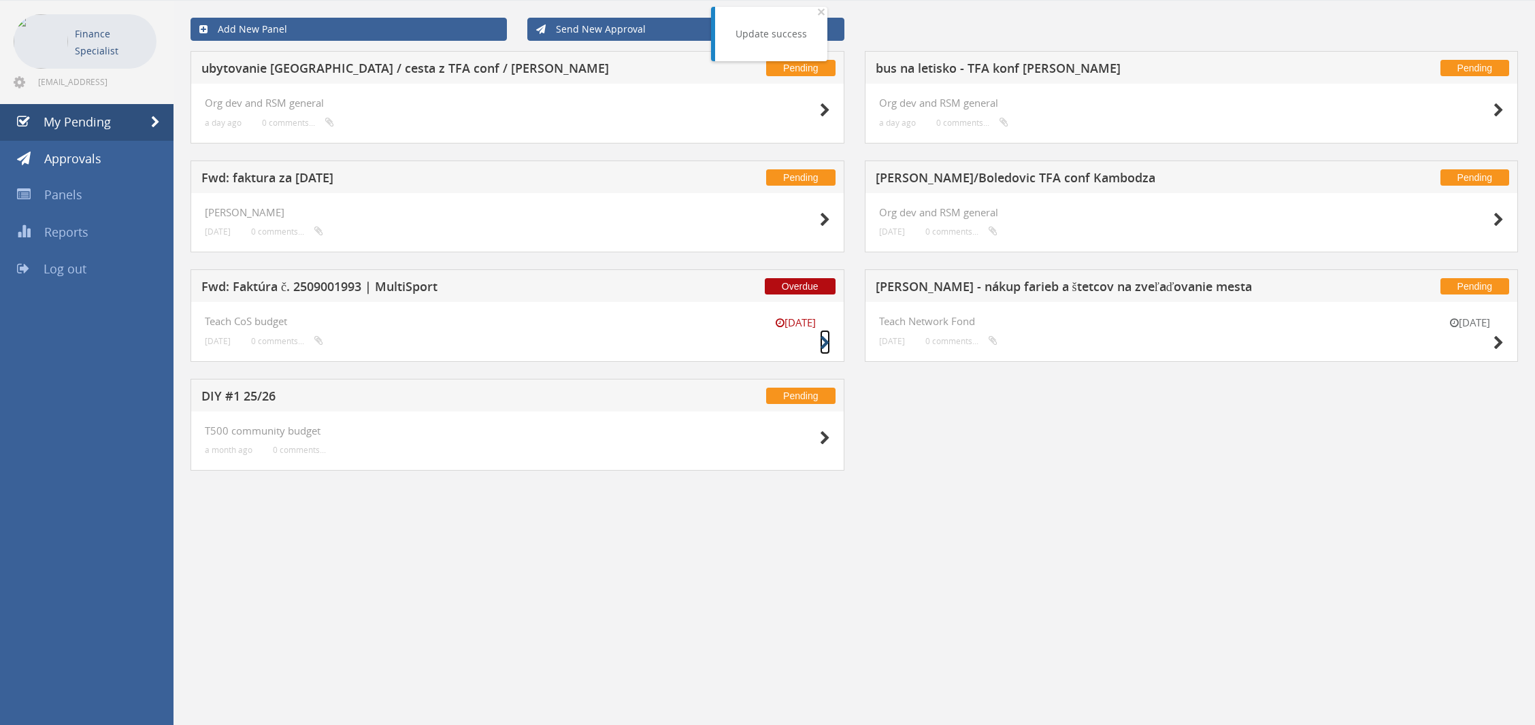
click at [822, 340] on icon at bounding box center [825, 343] width 10 height 14
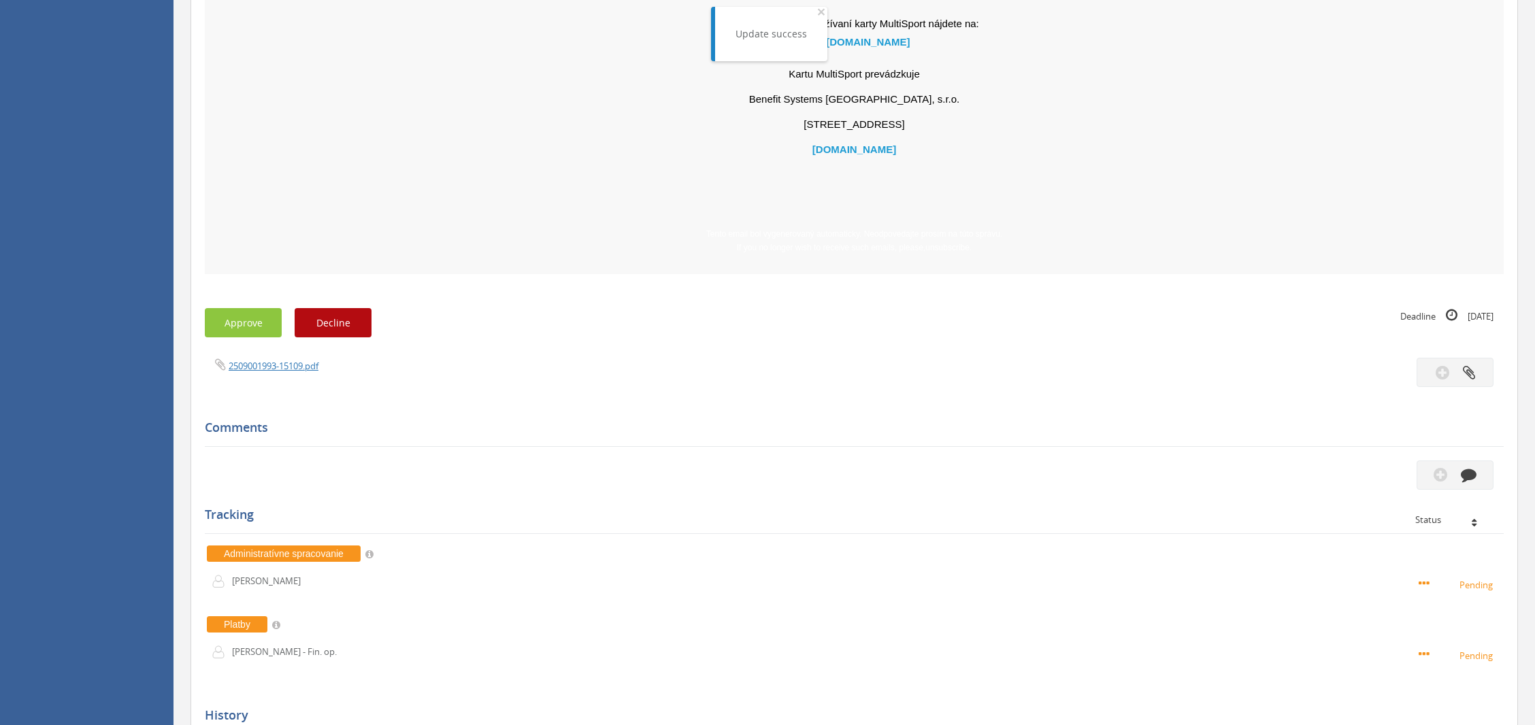
scroll to position [1110, 0]
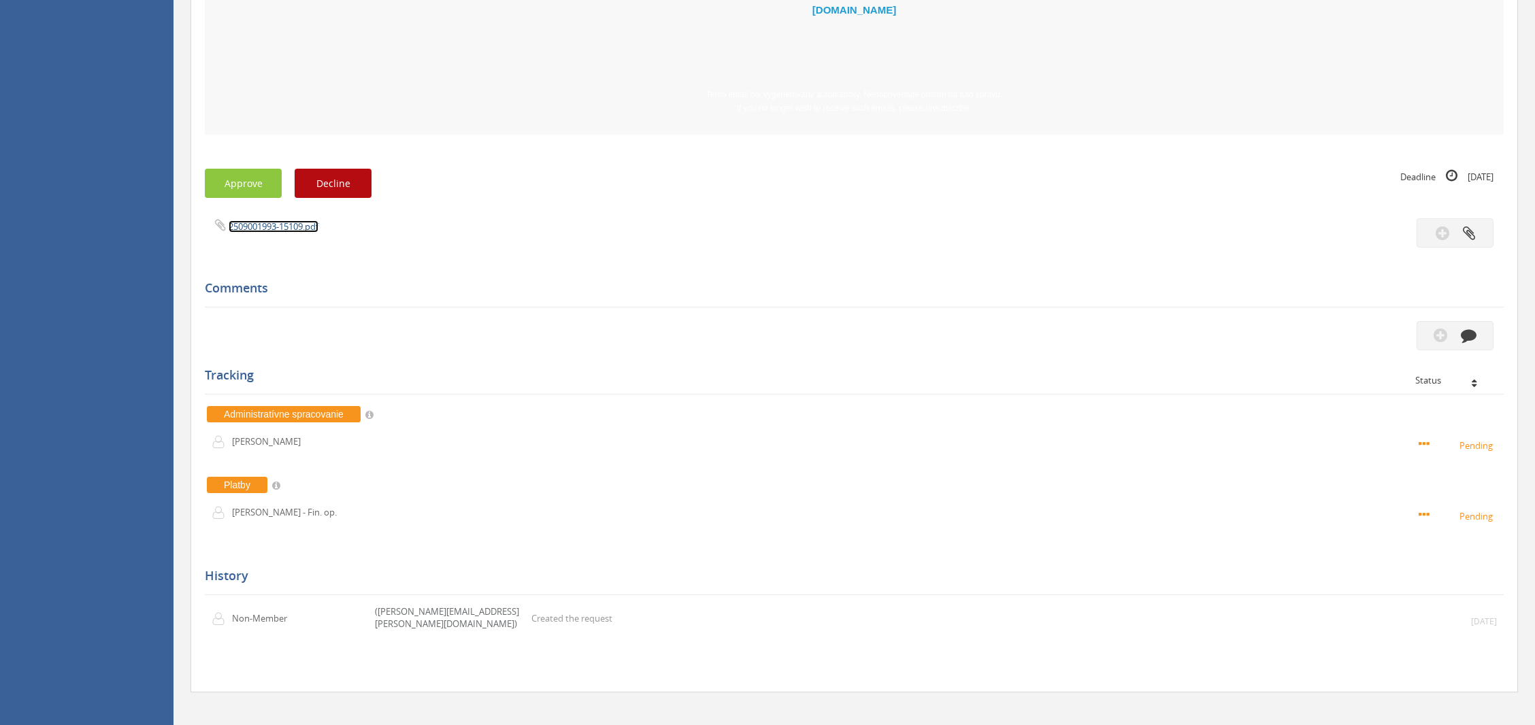
click at [256, 229] on link "2509001993-15109.pdf" at bounding box center [274, 226] width 90 height 12
click at [261, 176] on button "Approve" at bounding box center [243, 183] width 77 height 29
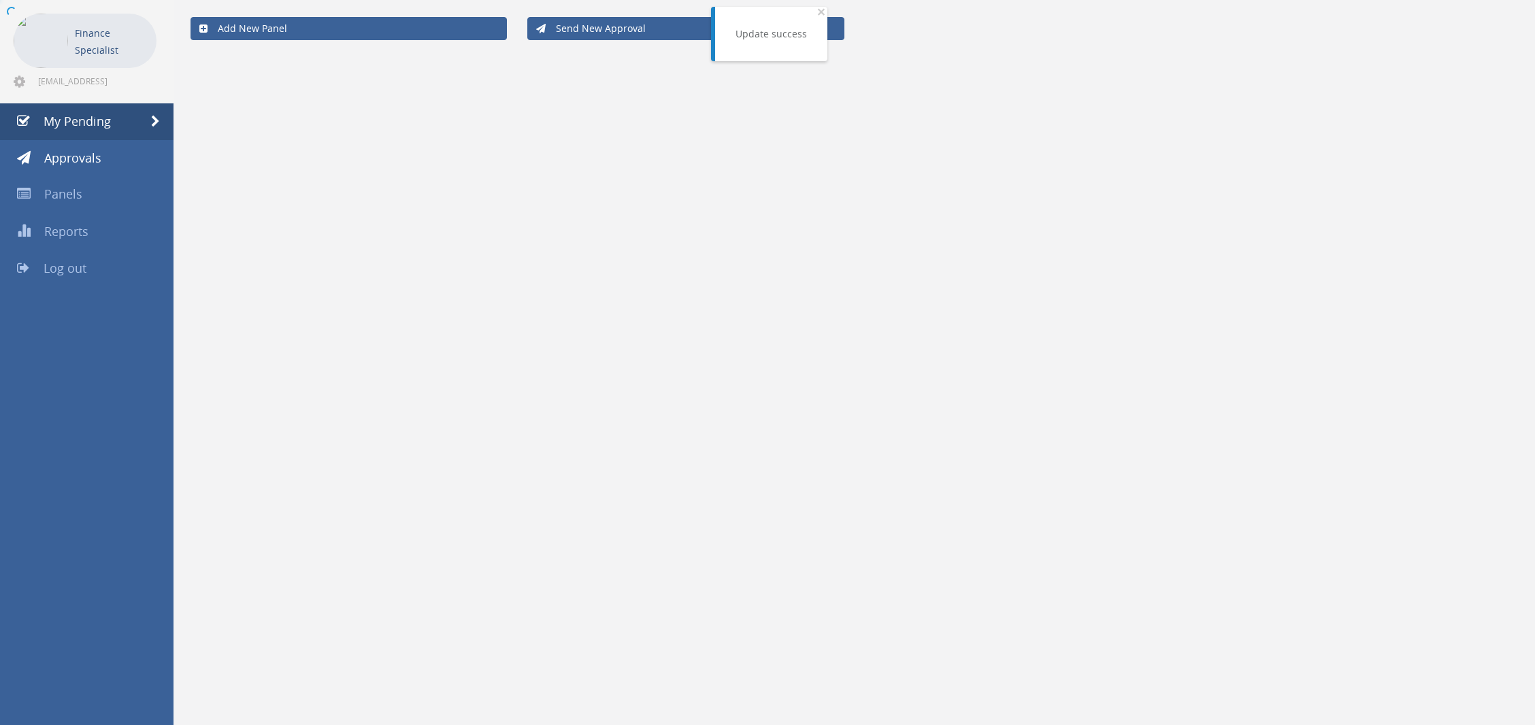
scroll to position [54, 0]
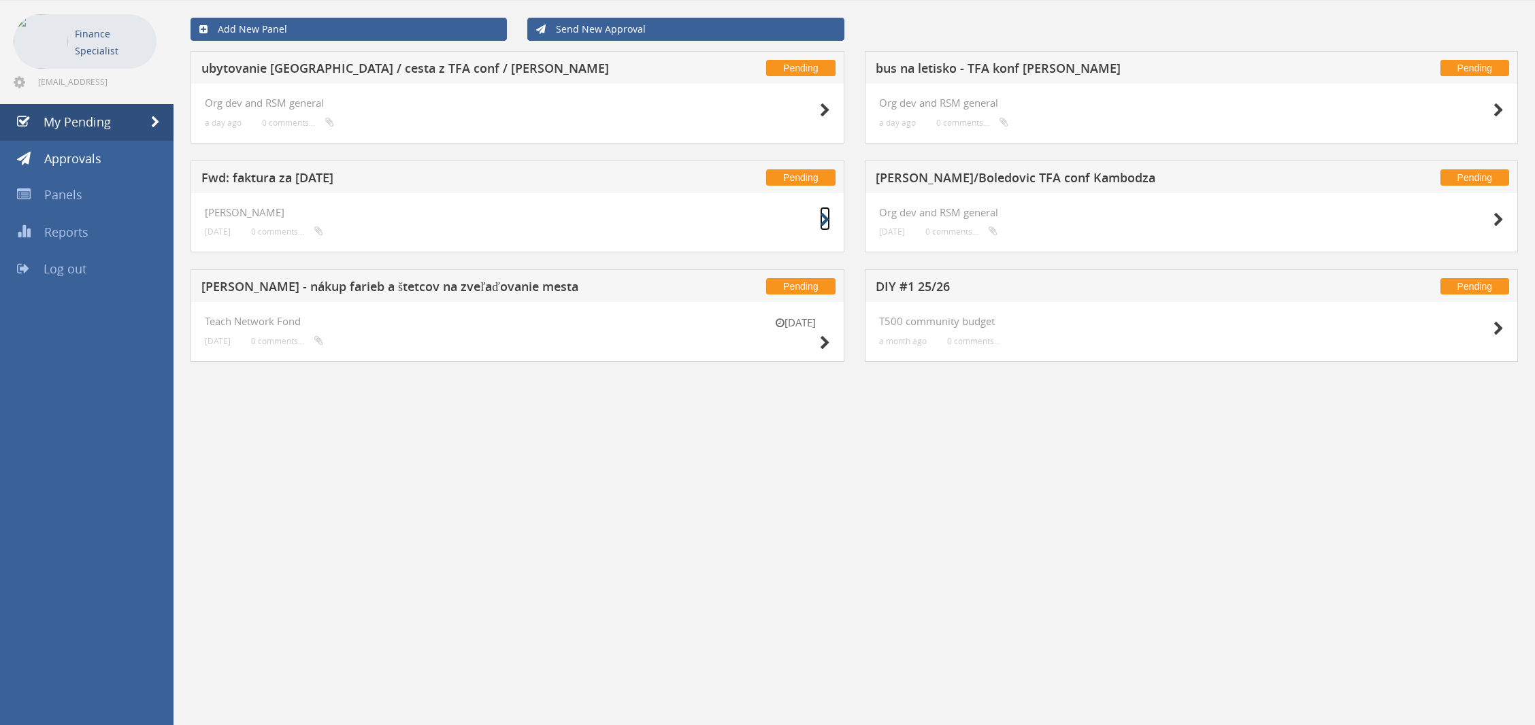
click at [824, 218] on icon at bounding box center [825, 220] width 10 height 14
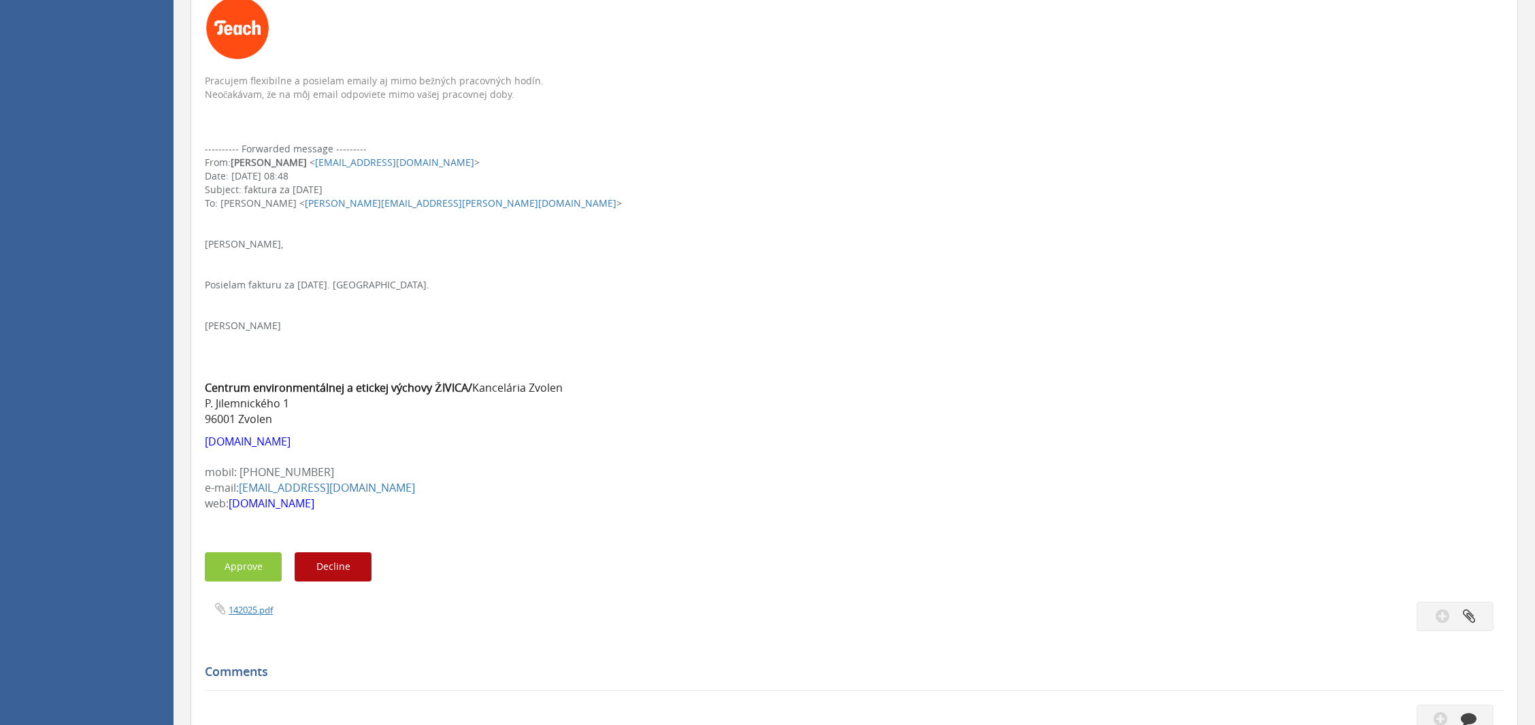
scroll to position [393, 0]
click at [246, 607] on link "142025.pdf" at bounding box center [251, 609] width 44 height 12
click at [241, 568] on button "Approve" at bounding box center [243, 565] width 77 height 29
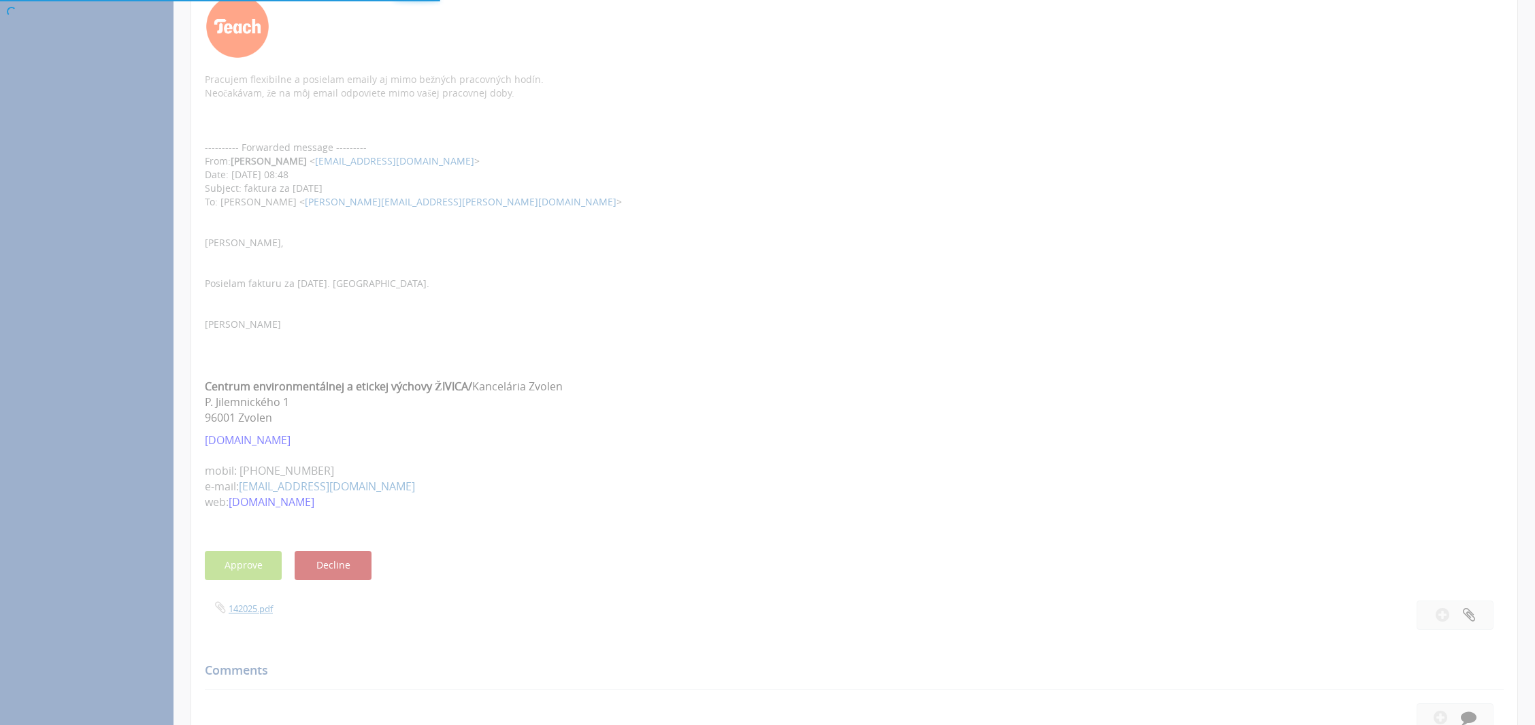
scroll to position [54, 0]
